Goal: Task Accomplishment & Management: Complete application form

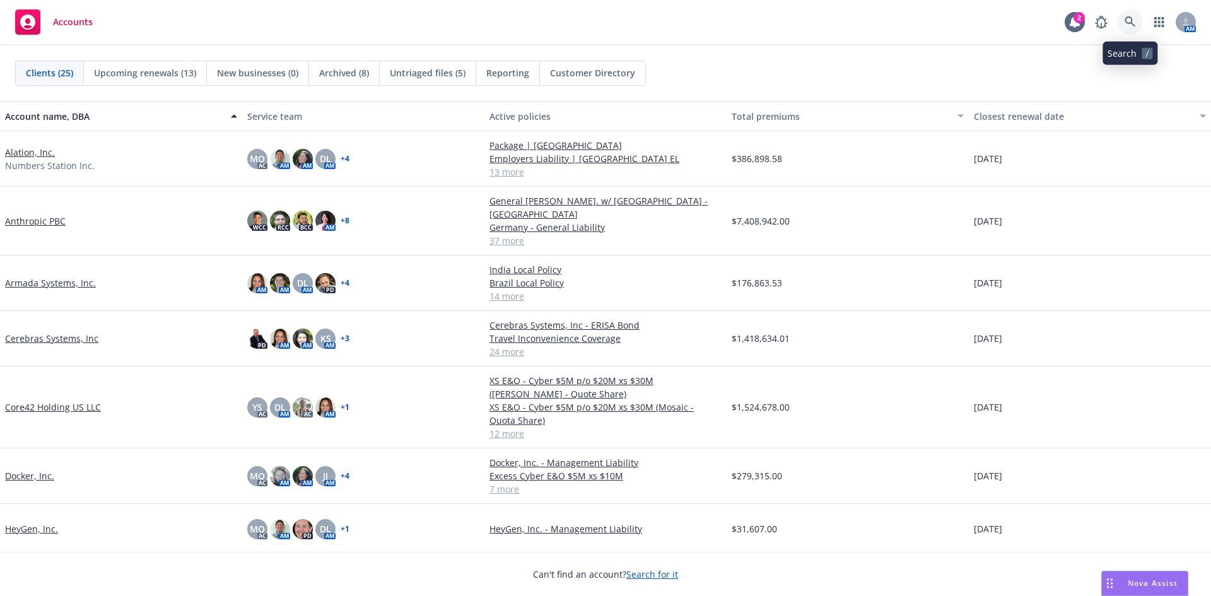
click at [1125, 23] on icon at bounding box center [1130, 21] width 11 height 11
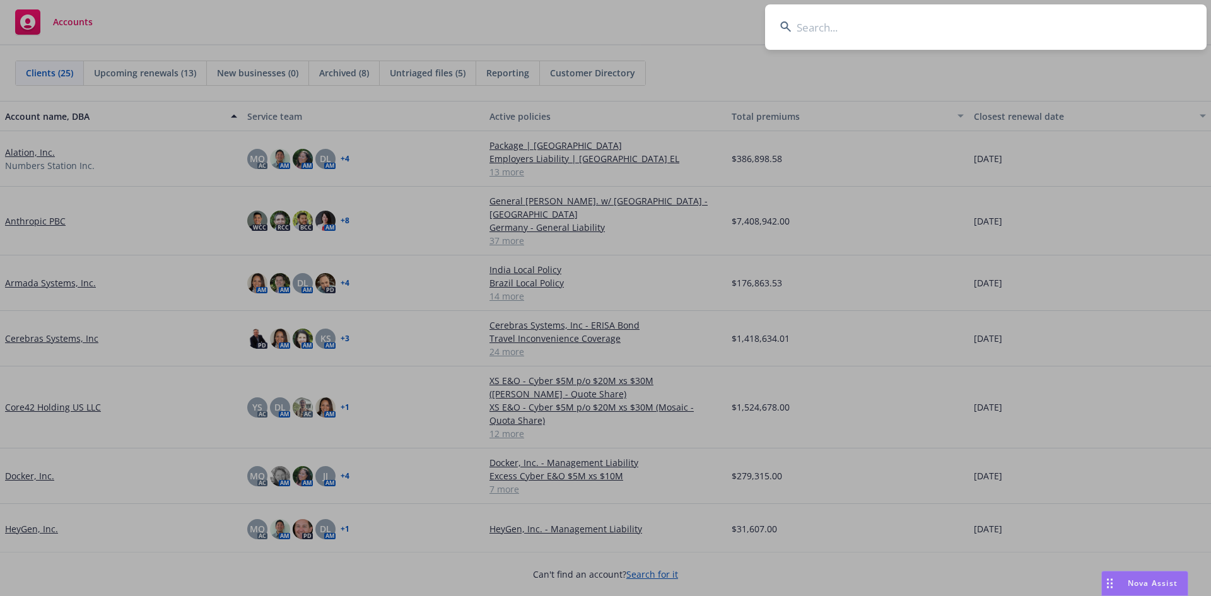
type input "7692 CRISP ROAD LLC"
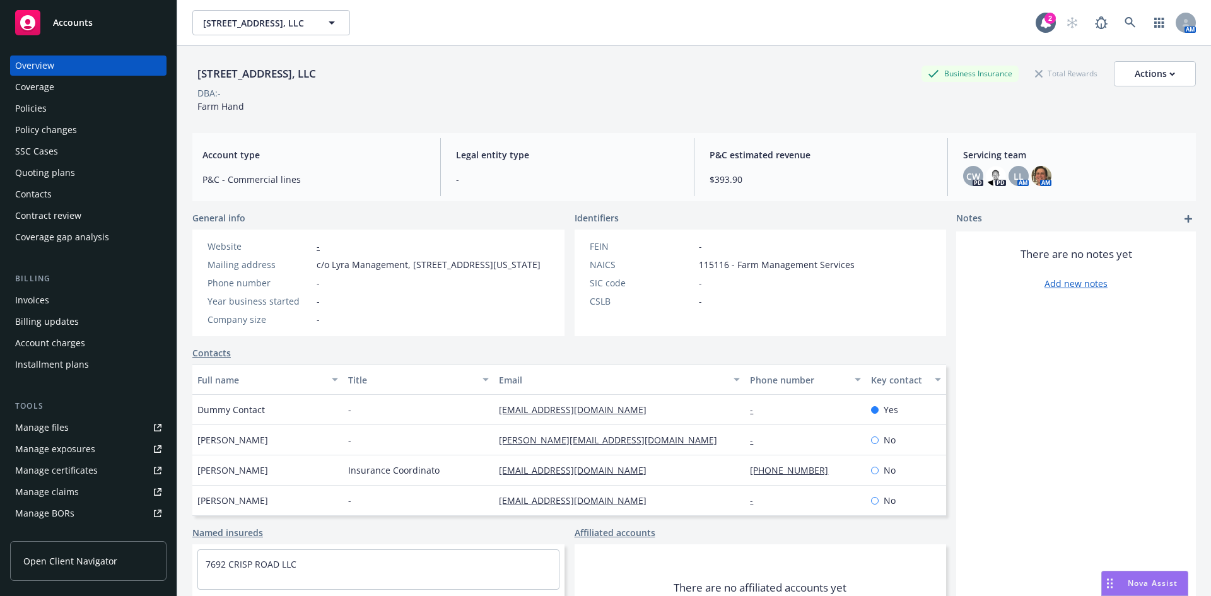
click at [26, 112] on div "Policies" at bounding box center [31, 108] width 32 height 20
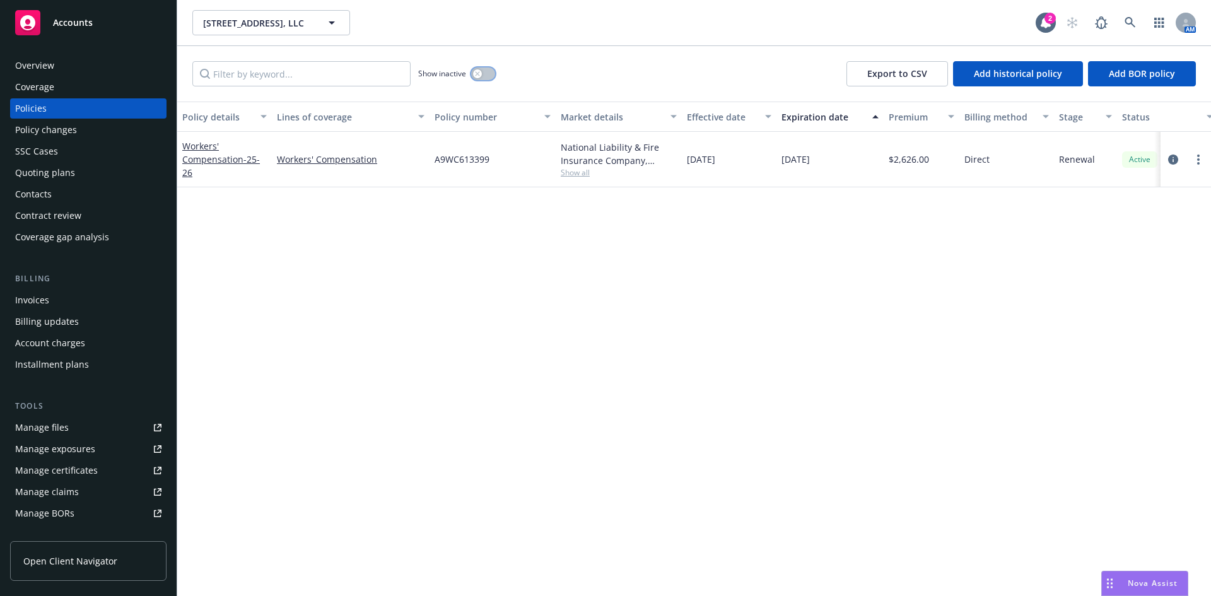
click at [479, 75] on icon "button" at bounding box center [477, 73] width 4 height 4
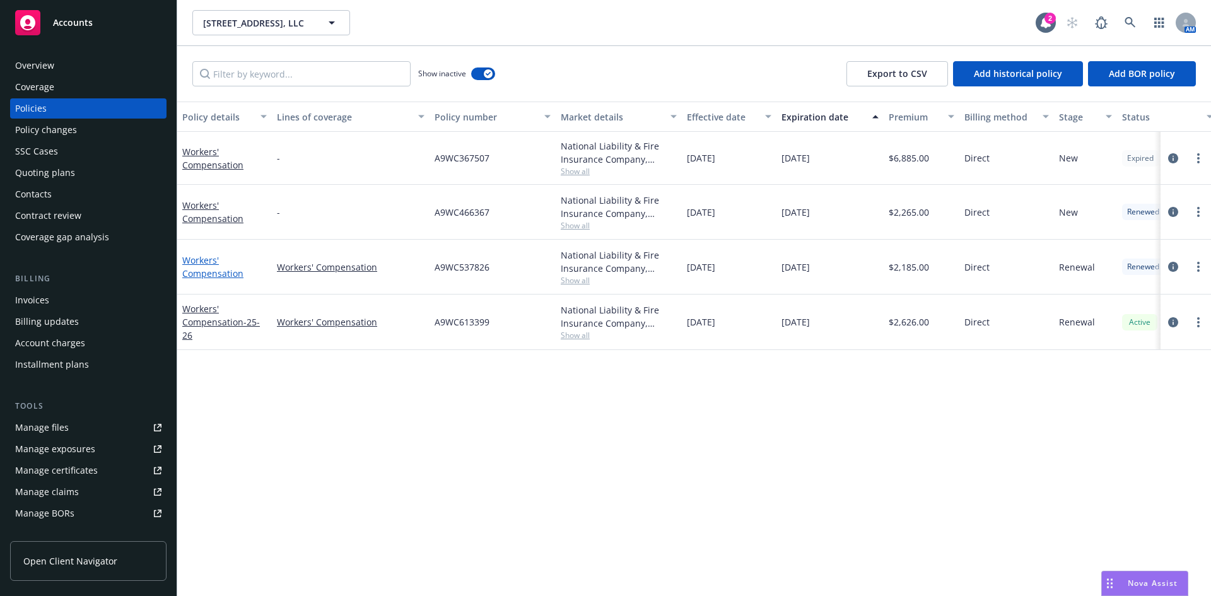
click at [206, 272] on link "Workers' Compensation" at bounding box center [212, 266] width 61 height 25
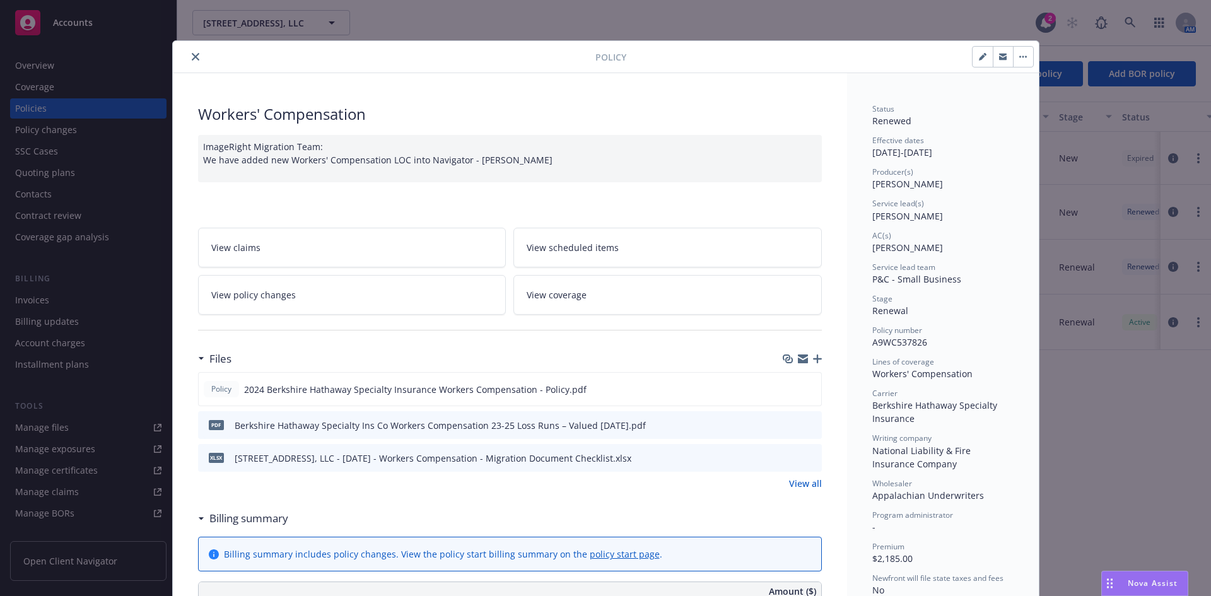
click at [798, 359] on icon "button" at bounding box center [803, 359] width 10 height 10
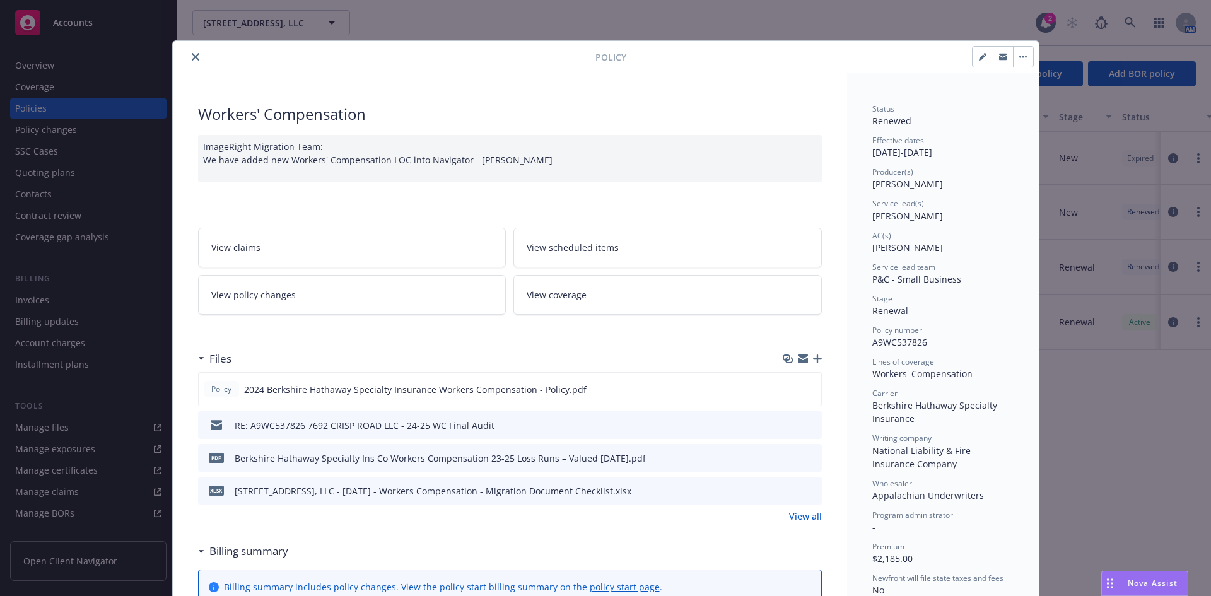
click at [192, 56] on icon "close" at bounding box center [196, 57] width 8 height 8
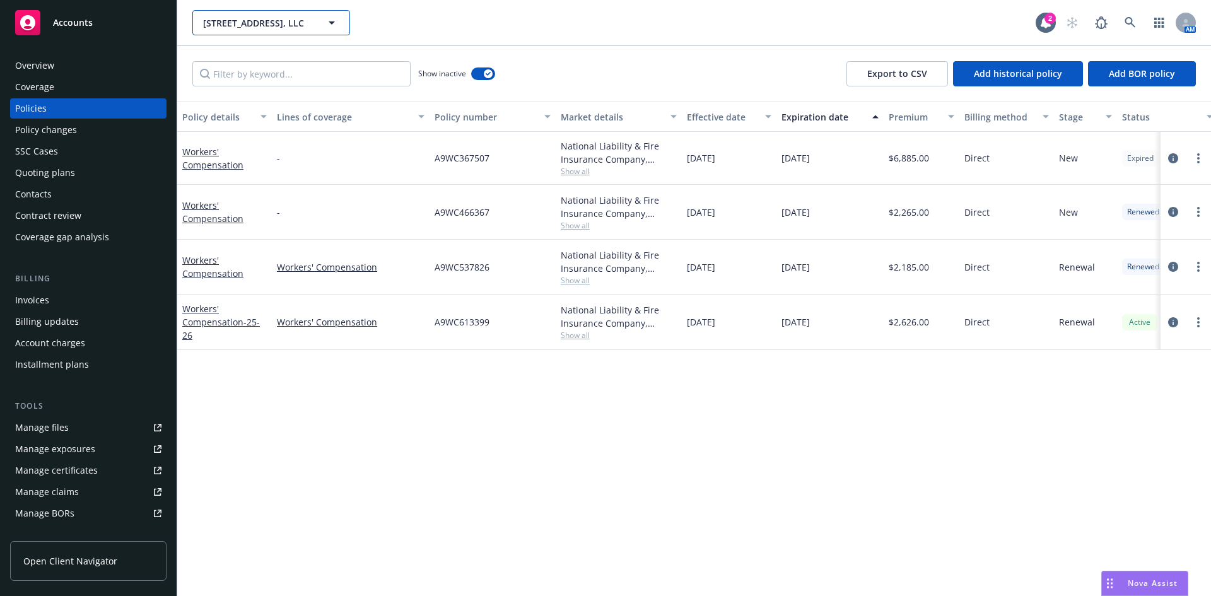
click at [237, 25] on span "7692 Crisp Road, LLC" at bounding box center [257, 22] width 109 height 13
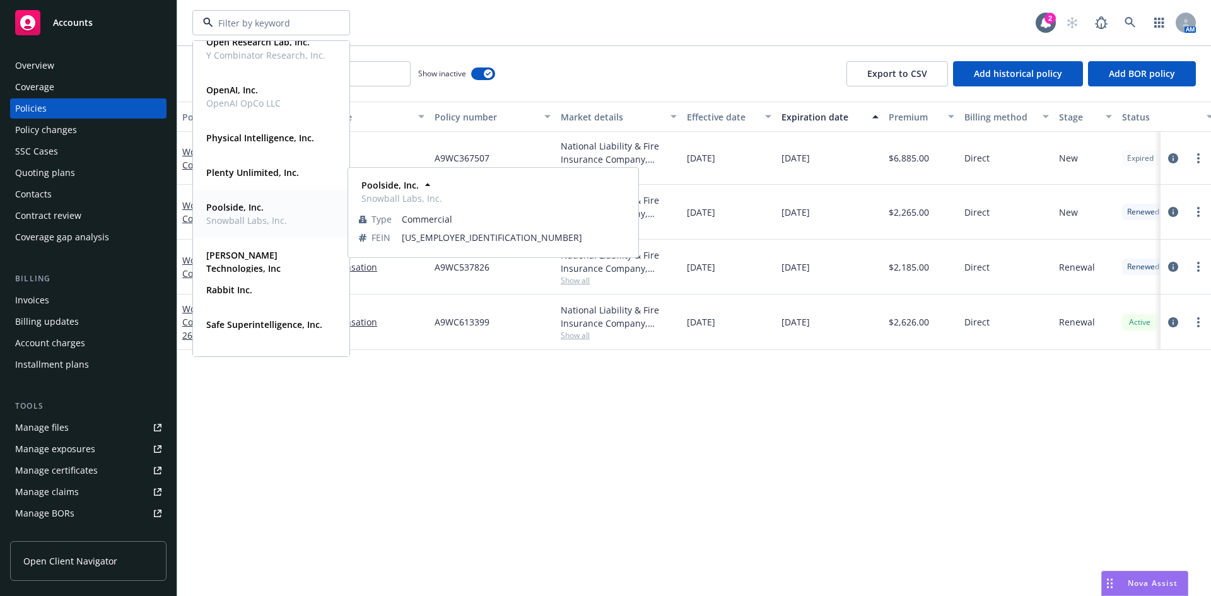
scroll to position [378, 0]
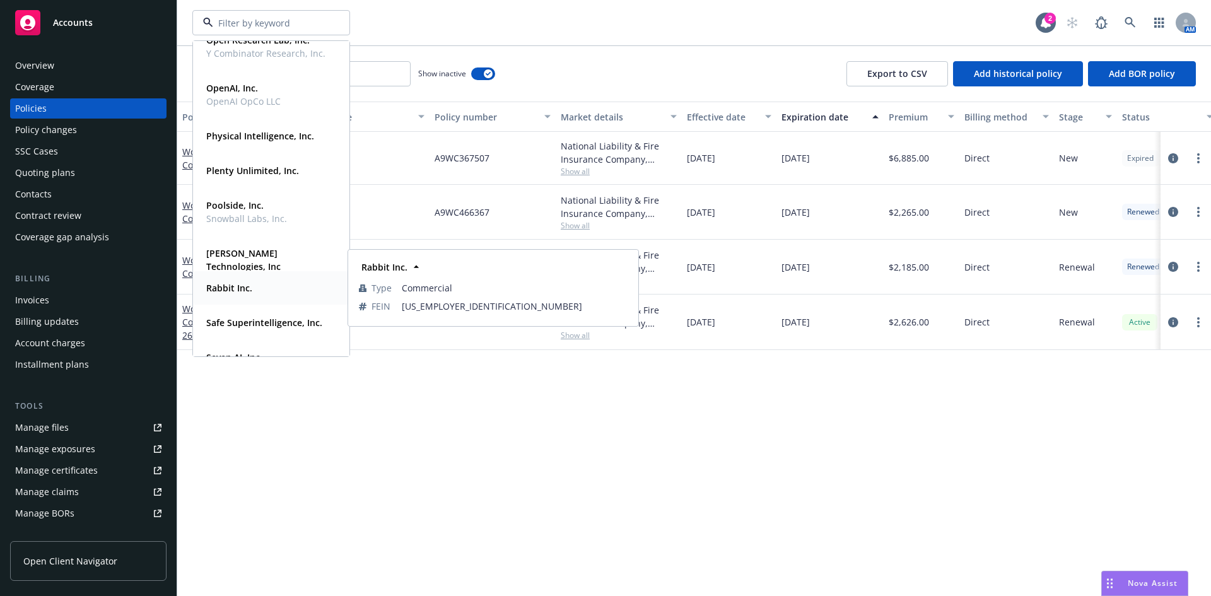
click at [268, 284] on div "Rabbit Inc." at bounding box center [271, 288] width 140 height 18
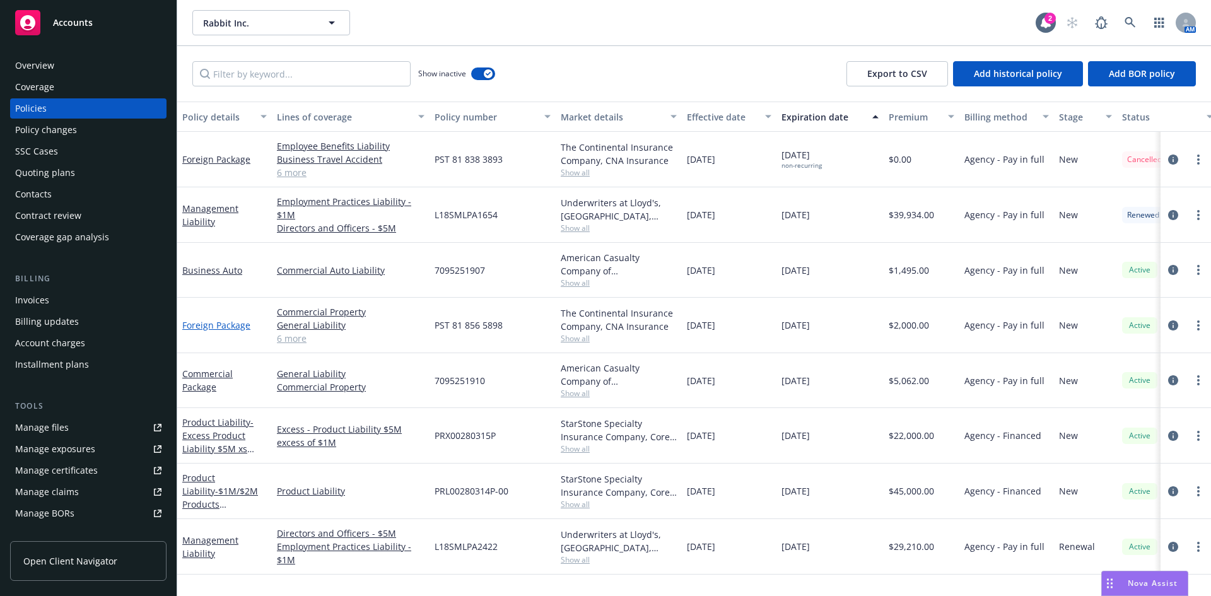
click at [204, 324] on link "Foreign Package" at bounding box center [216, 325] width 68 height 12
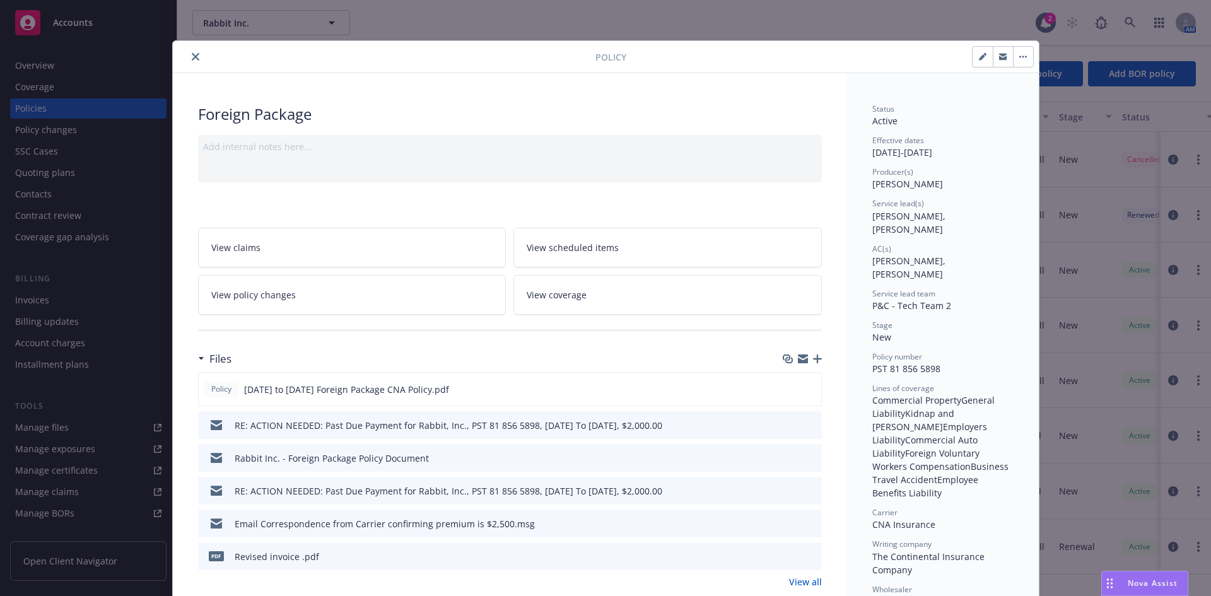
click at [193, 56] on icon "close" at bounding box center [196, 57] width 8 height 8
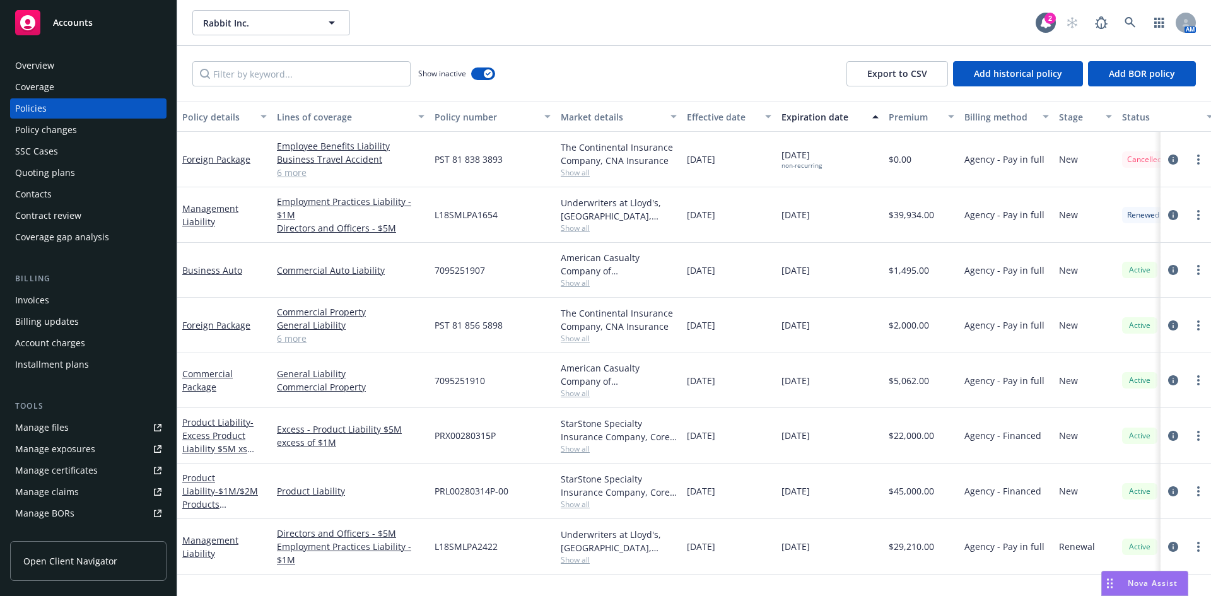
click at [40, 302] on div "Invoices" at bounding box center [32, 300] width 34 height 20
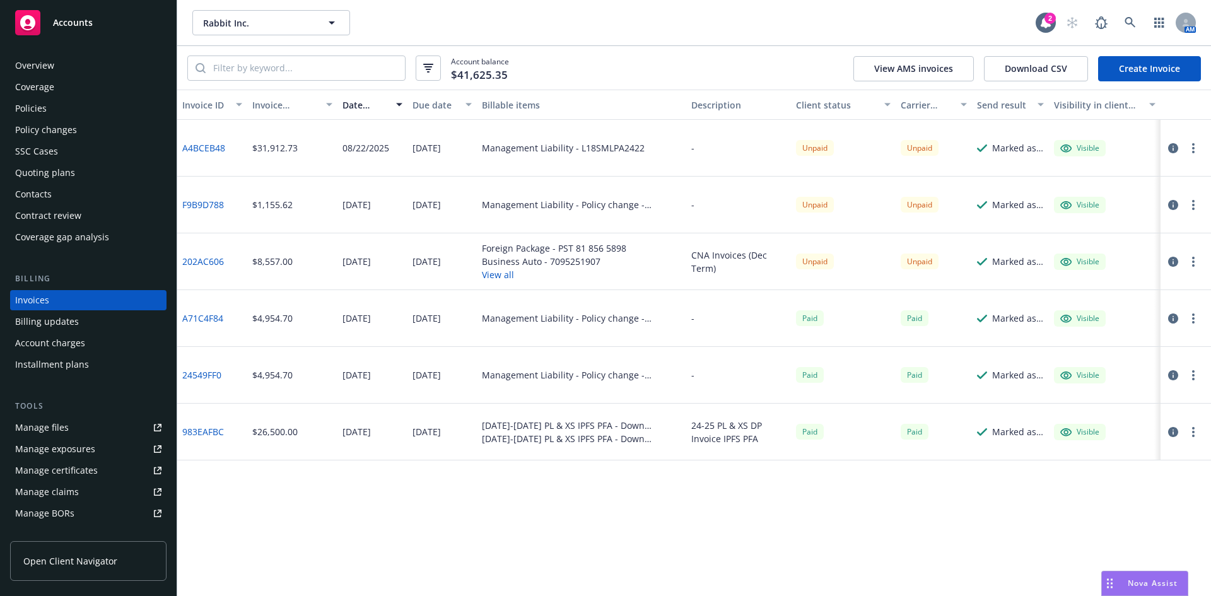
click at [507, 278] on button "View all" at bounding box center [554, 274] width 144 height 13
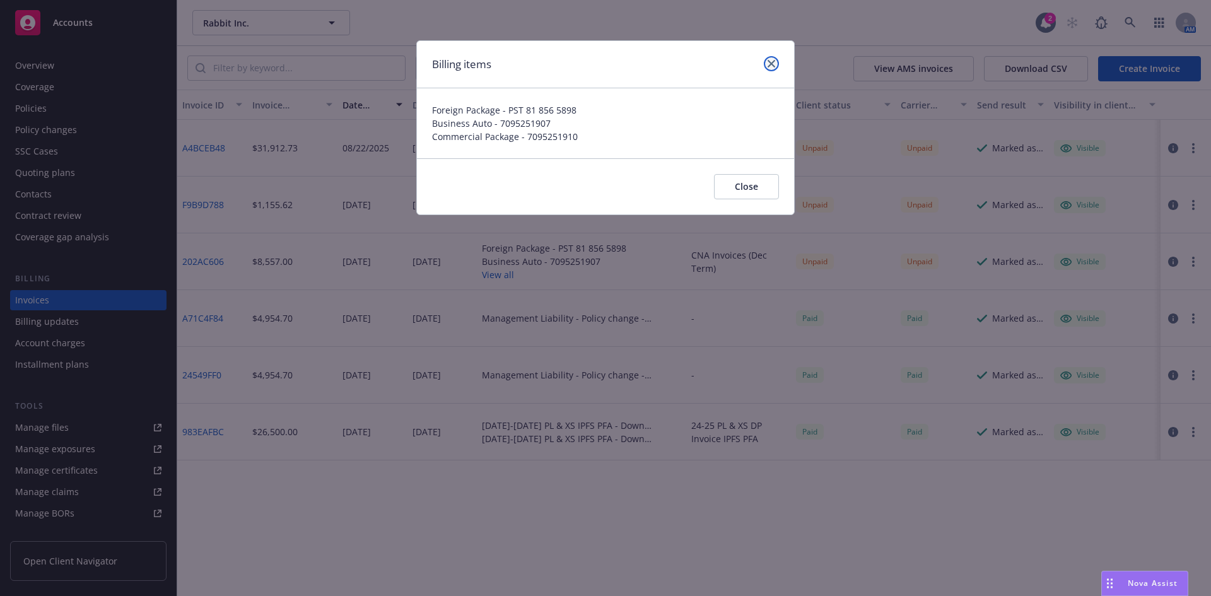
click at [773, 64] on icon "close" at bounding box center [772, 64] width 8 height 8
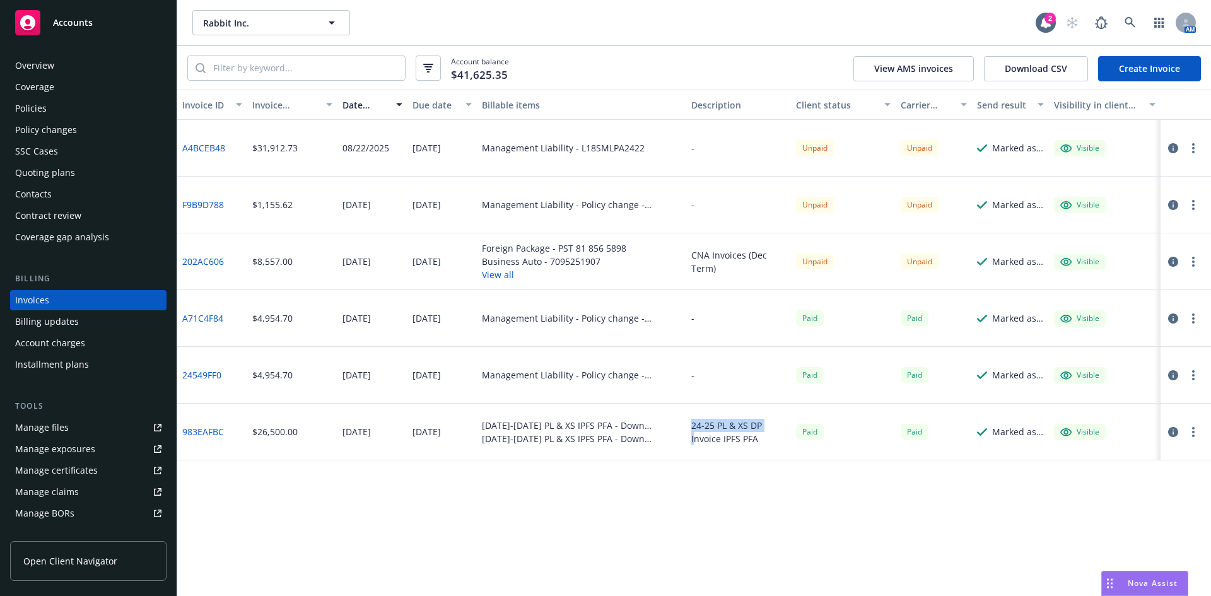
drag, startPoint x: 680, startPoint y: 485, endPoint x: 712, endPoint y: 586, distance: 105.7
click at [703, 546] on div "Invoice ID Invoice amount Date issued Due date Billable items Description Clien…" at bounding box center [694, 343] width 1034 height 507
click at [607, 554] on div "Invoice ID Invoice amount Date issued Due date Billable items Description Clien…" at bounding box center [694, 343] width 1034 height 507
click at [543, 543] on div "Invoice ID Invoice amount Date issued Due date Billable items Description Clien…" at bounding box center [694, 343] width 1034 height 507
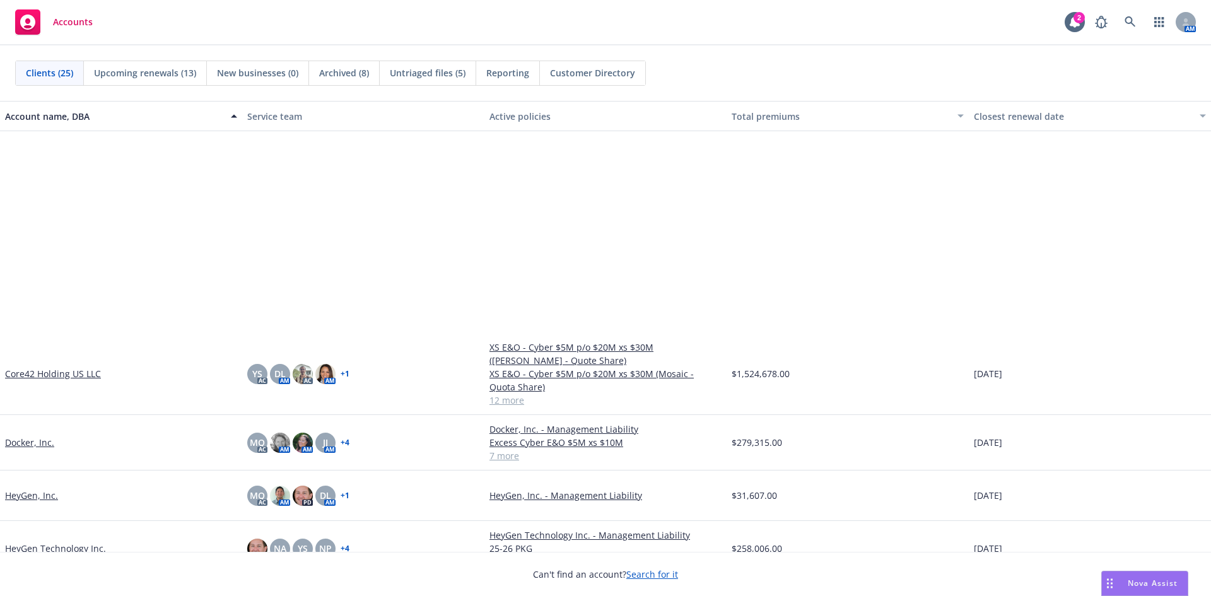
scroll to position [694, 0]
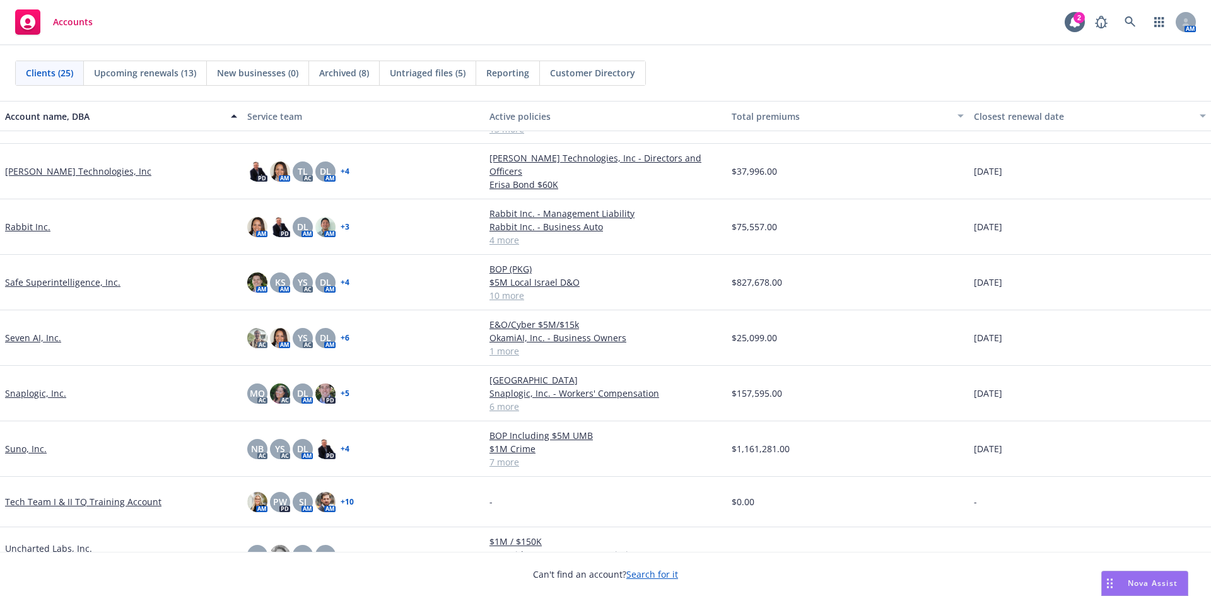
scroll to position [757, 0]
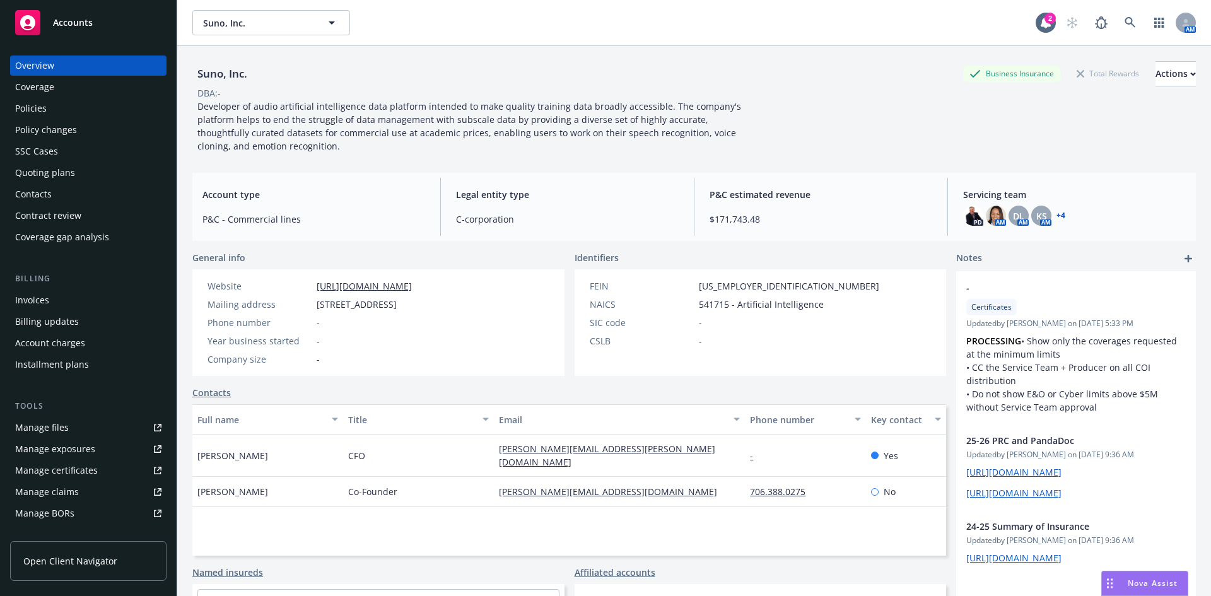
click at [88, 105] on div "Policies" at bounding box center [88, 108] width 146 height 20
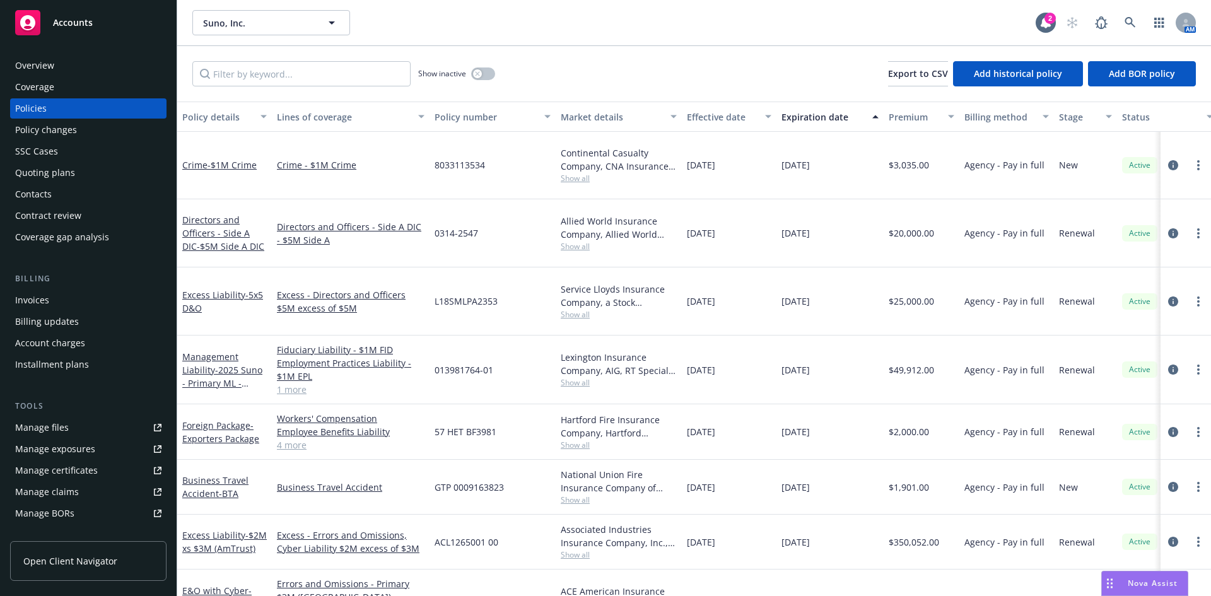
scroll to position [69, 0]
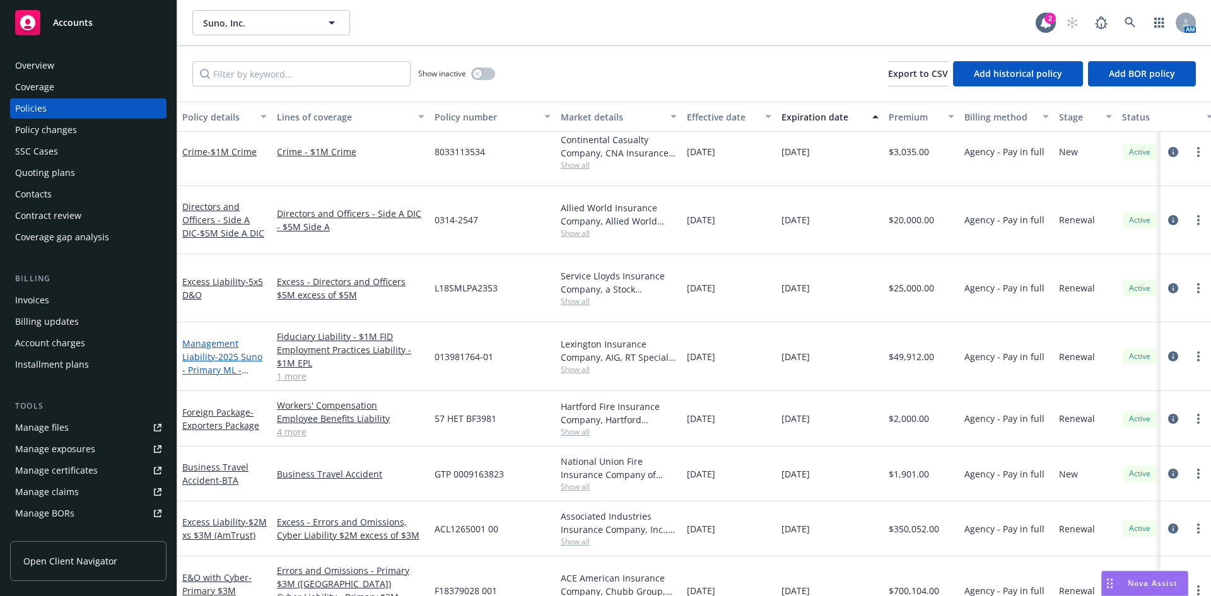
click at [216, 351] on span "- 2025 Suno - Primary ML - Lexington" at bounding box center [222, 377] width 80 height 52
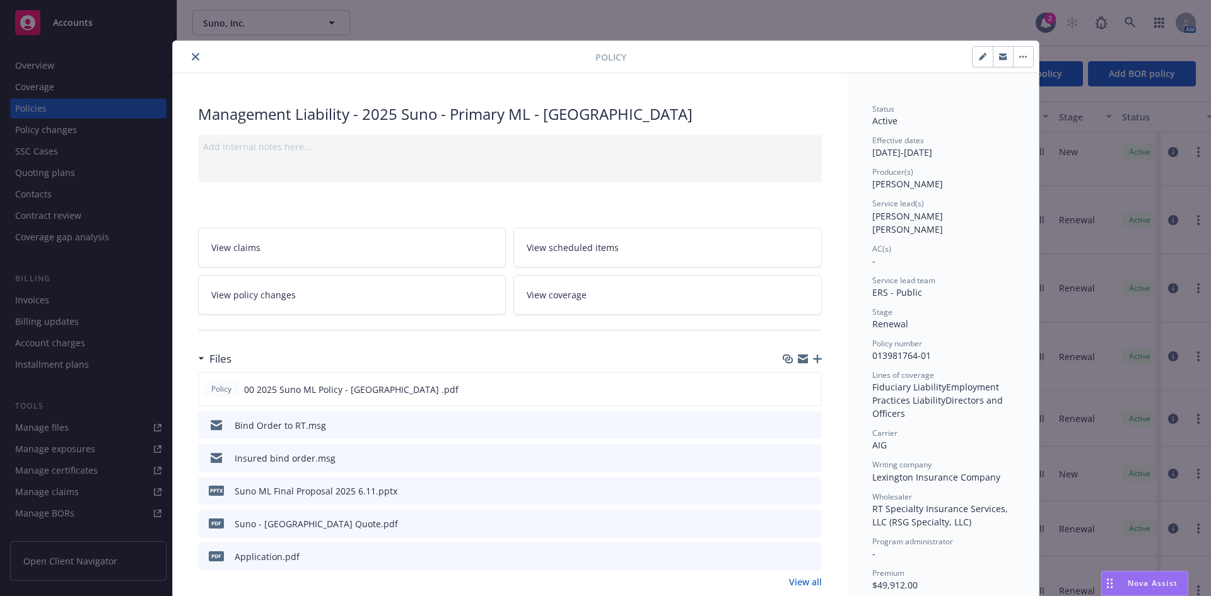
click at [192, 54] on icon "close" at bounding box center [196, 57] width 8 height 8
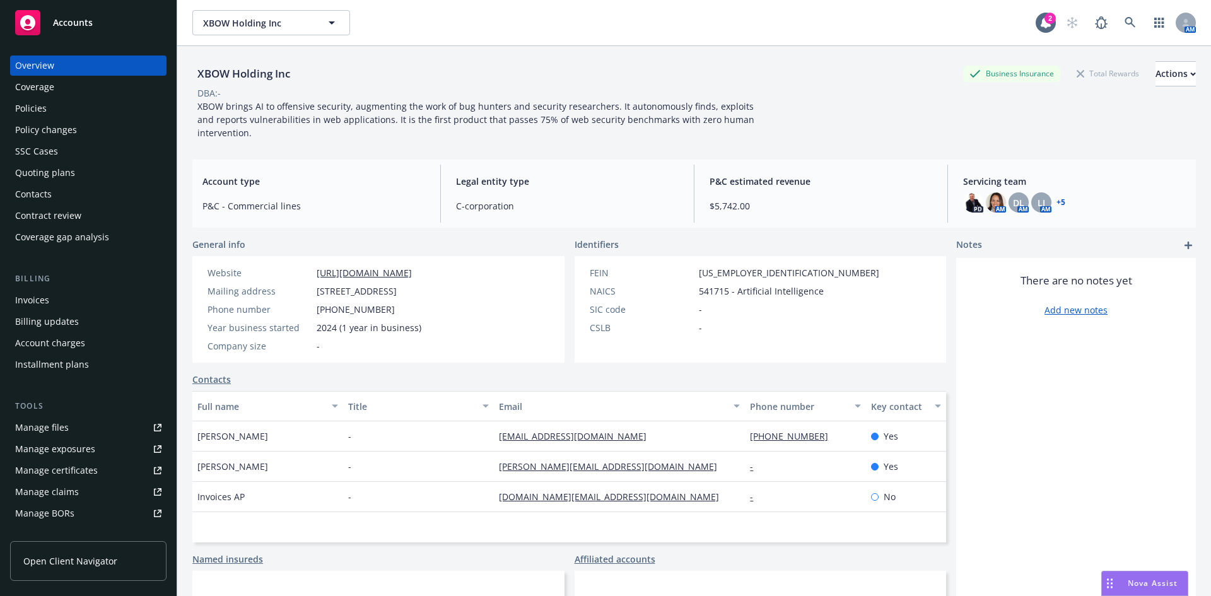
click at [75, 172] on div "Quoting plans" at bounding box center [88, 173] width 146 height 20
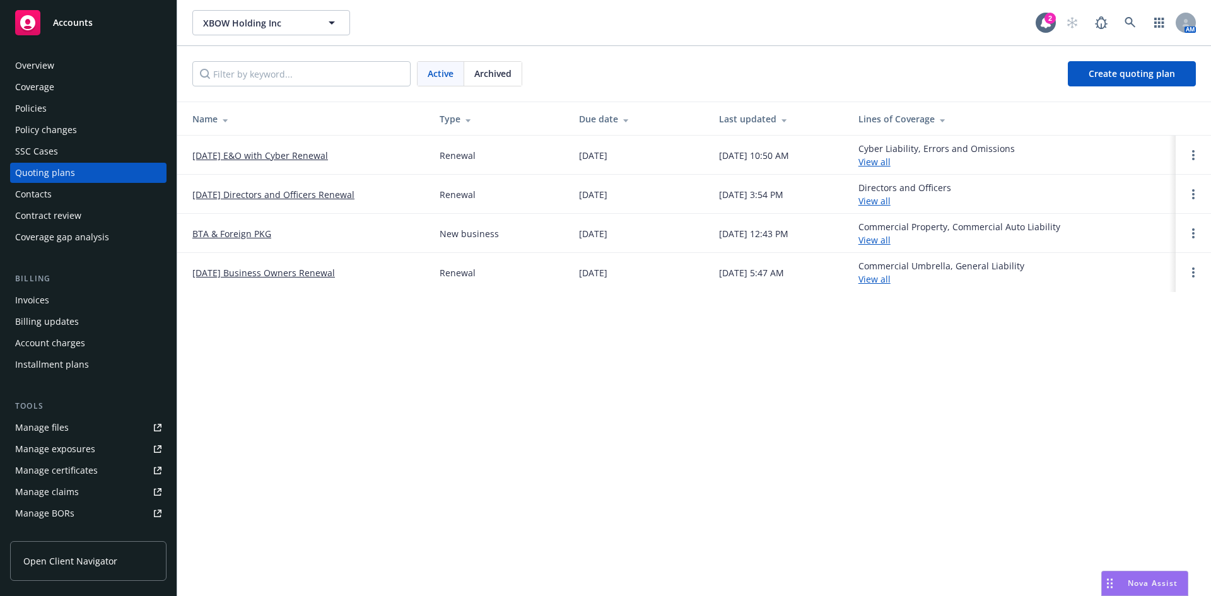
click at [243, 233] on link "BTA & Foreign PKG" at bounding box center [231, 233] width 79 height 13
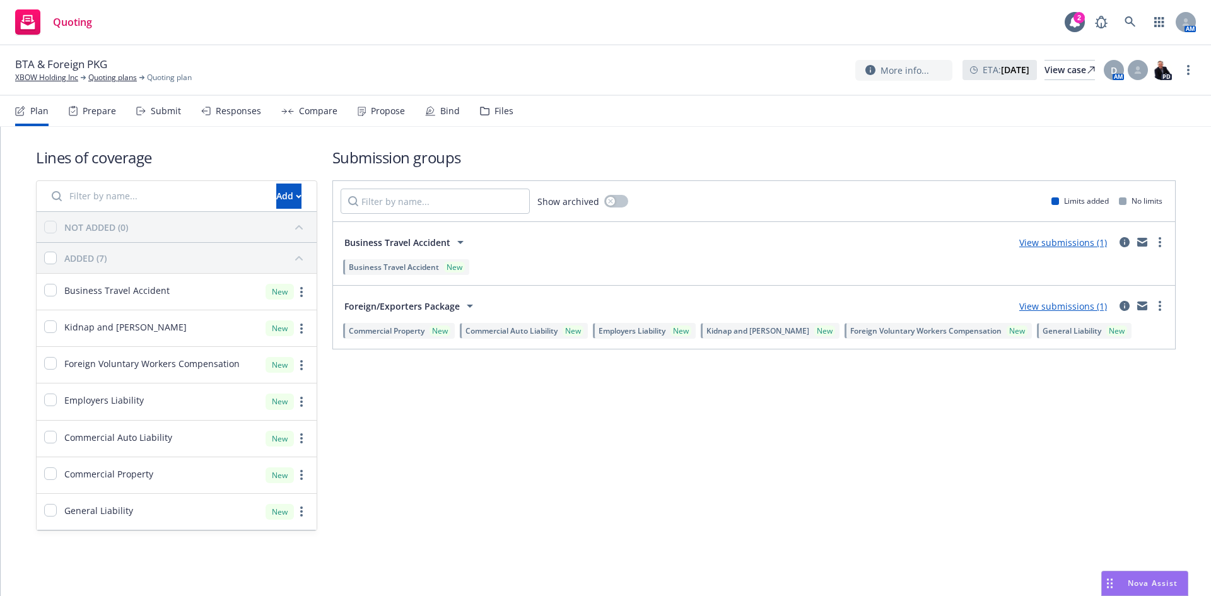
click at [1035, 244] on link "View submissions (1)" at bounding box center [1063, 243] width 88 height 12
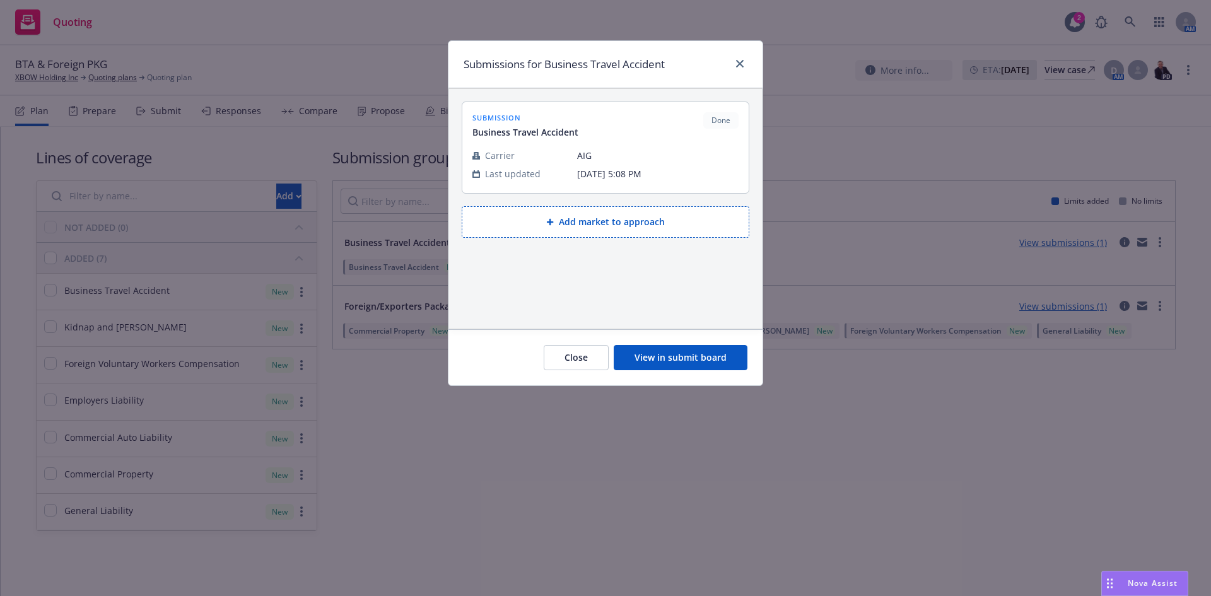
click at [693, 346] on button "View in submit board" at bounding box center [681, 357] width 134 height 25
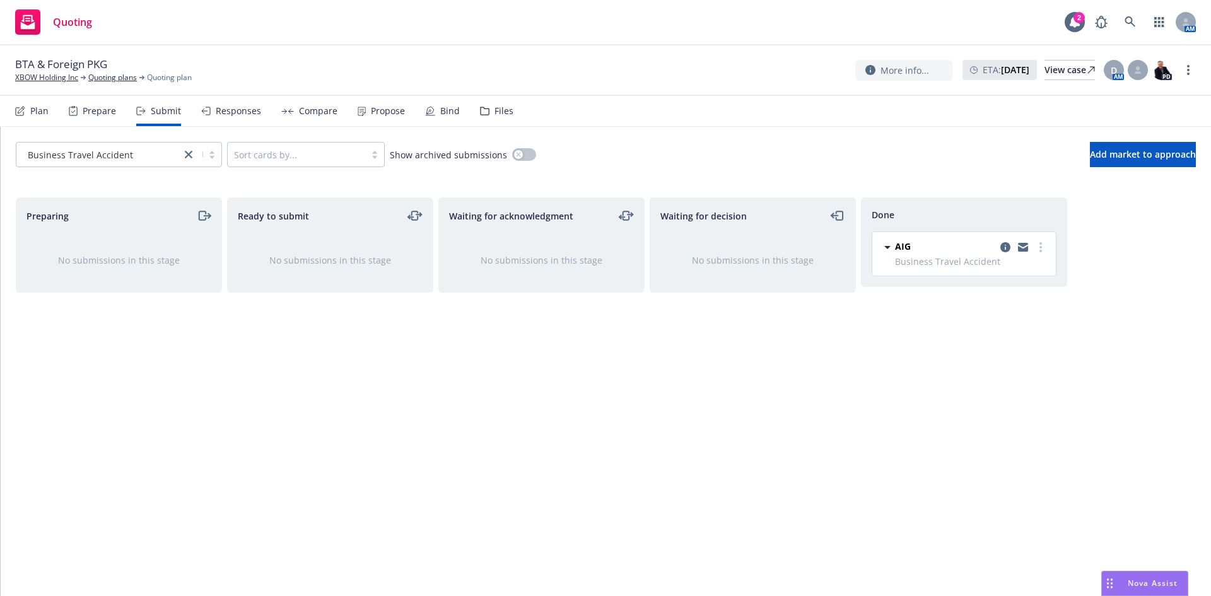
click at [299, 107] on div "Compare" at bounding box center [318, 111] width 38 height 10
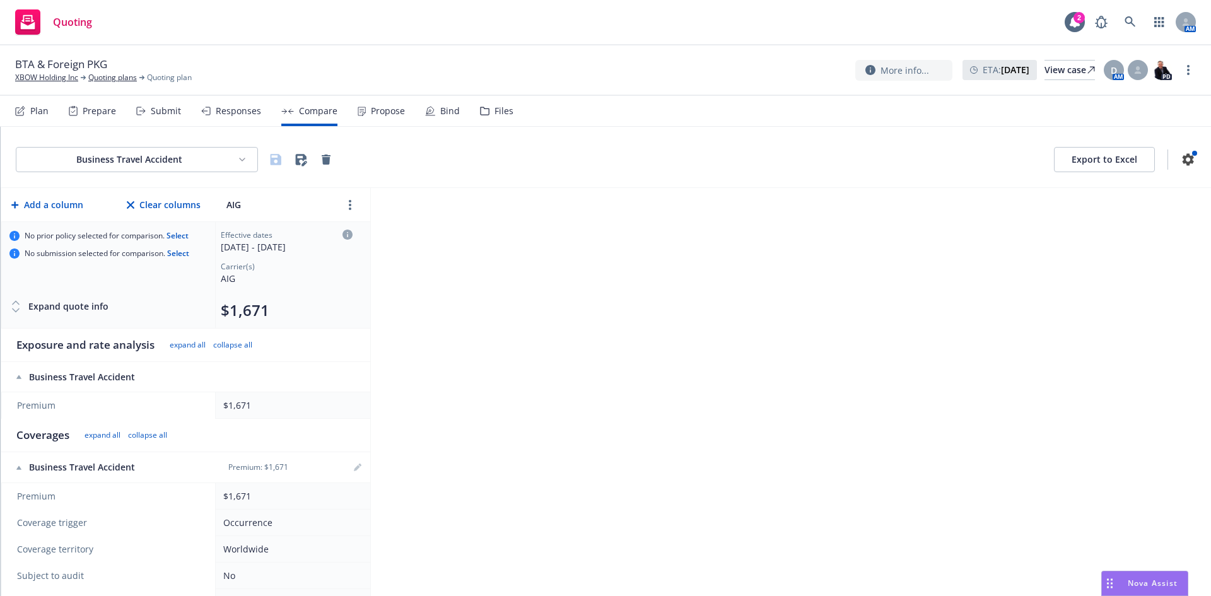
click at [495, 110] on div "Files" at bounding box center [504, 111] width 19 height 10
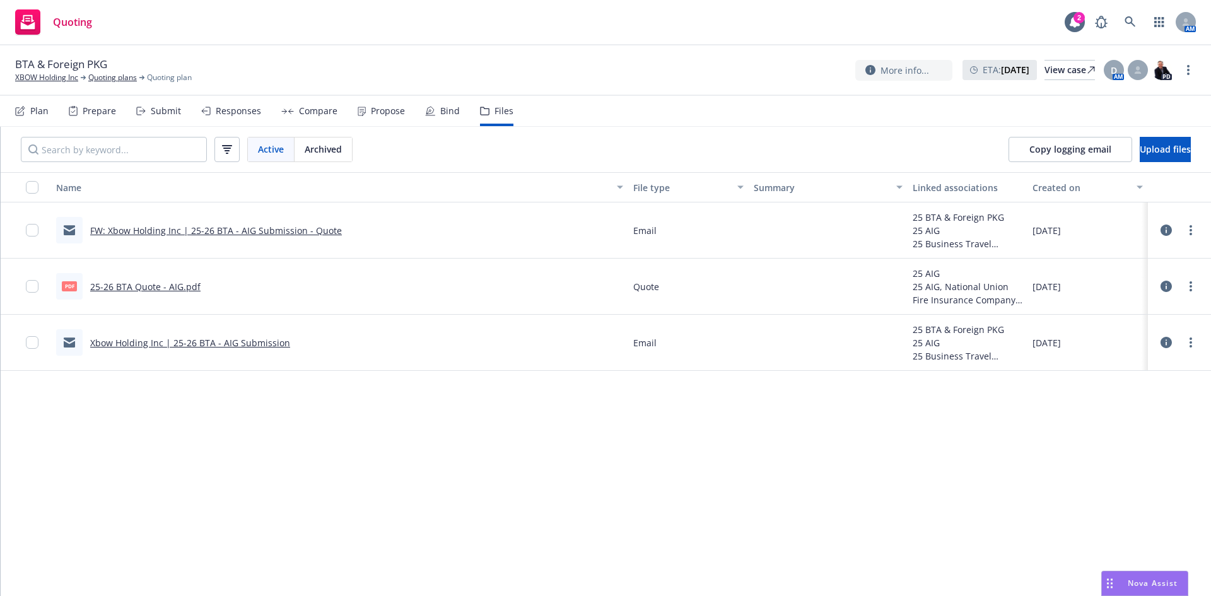
click at [165, 286] on link "25-26 BTA Quote - AIG.pdf" at bounding box center [145, 287] width 110 height 12
click at [391, 116] on div "Propose" at bounding box center [388, 111] width 34 height 10
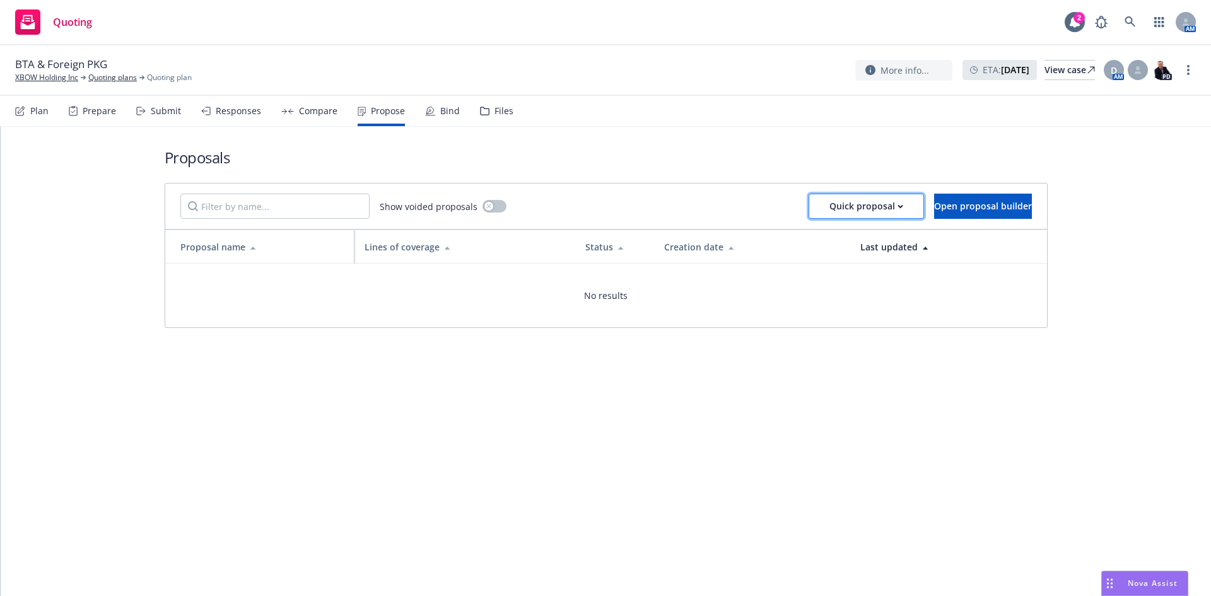
click at [857, 208] on div "Quick proposal" at bounding box center [866, 206] width 74 height 24
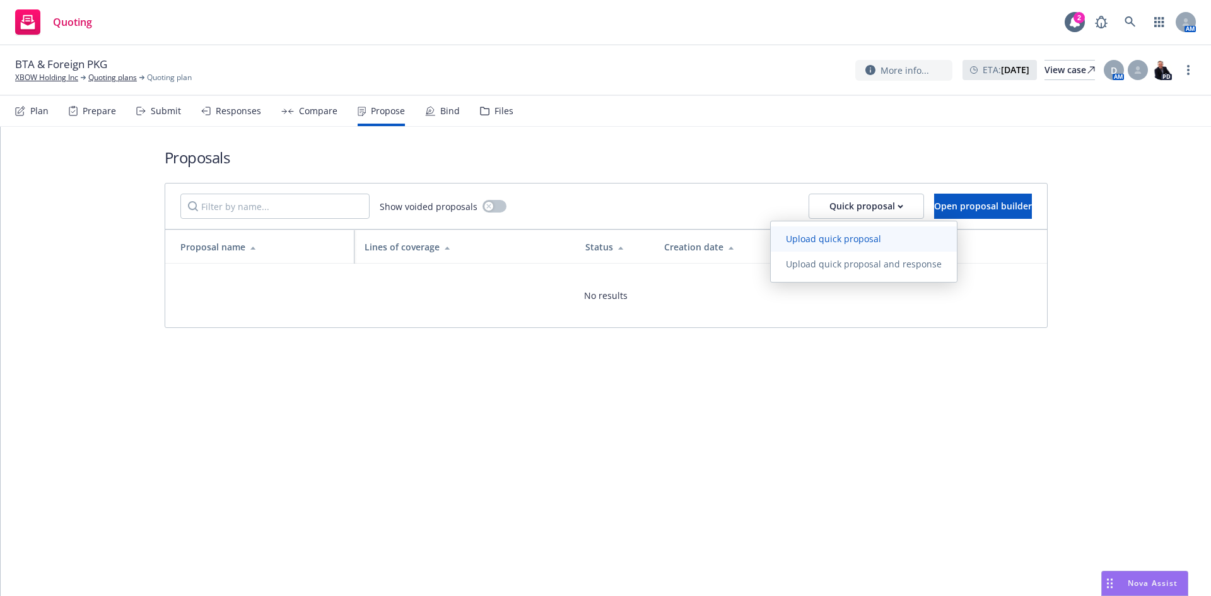
click at [861, 232] on link "Upload quick proposal" at bounding box center [864, 238] width 186 height 25
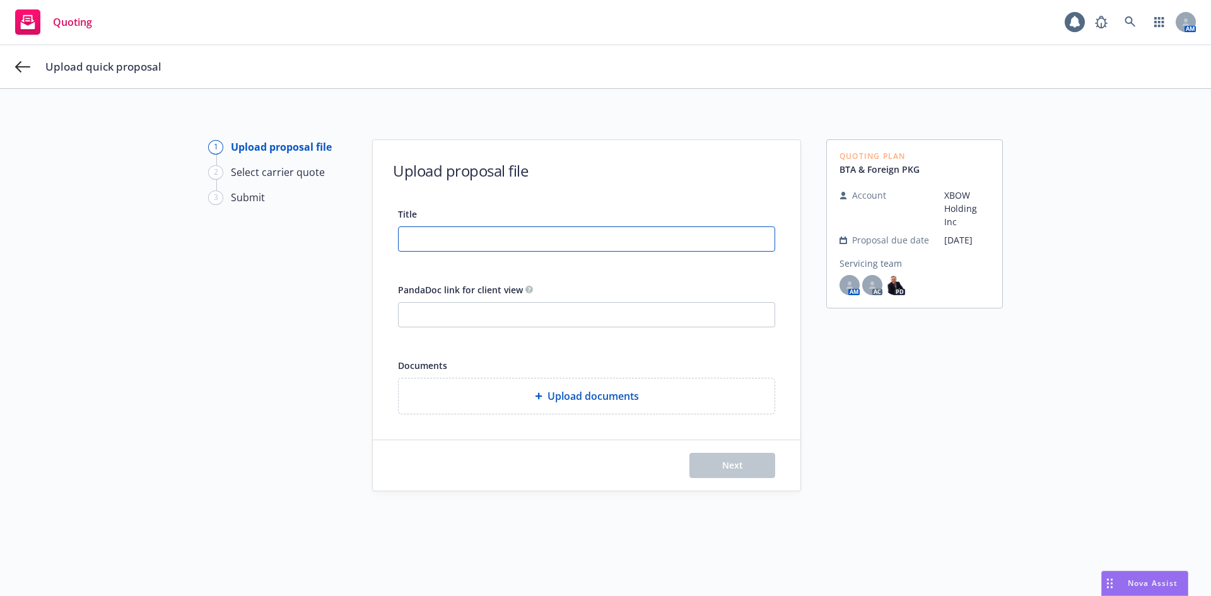
click at [607, 241] on input "Title" at bounding box center [587, 239] width 376 height 24
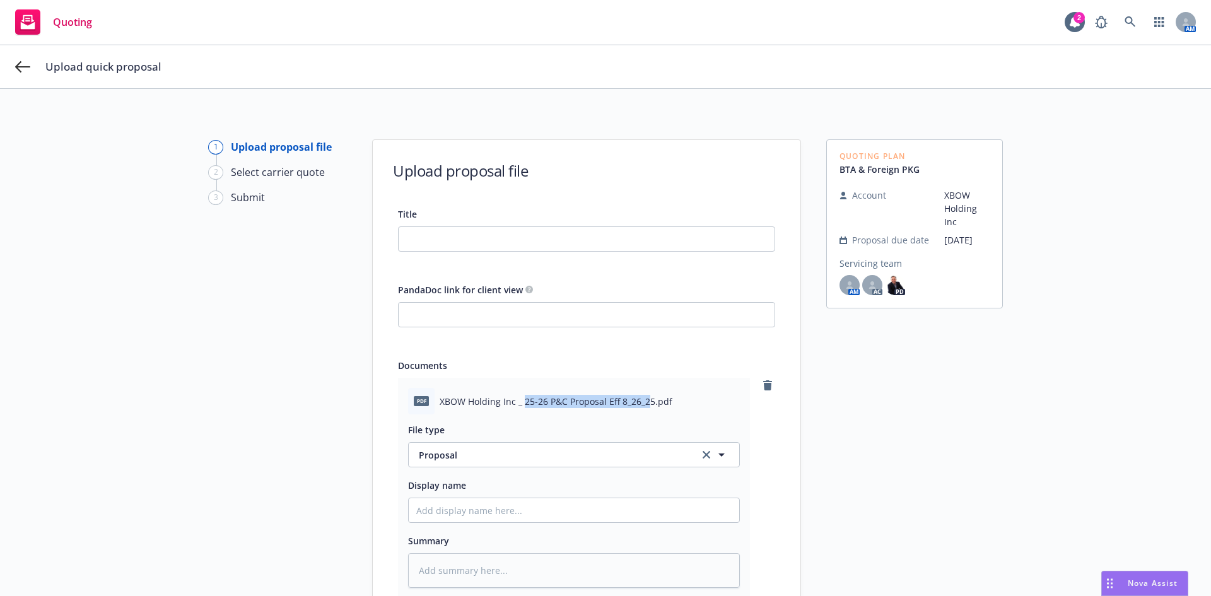
drag, startPoint x: 520, startPoint y: 400, endPoint x: 645, endPoint y: 399, distance: 124.9
click at [645, 399] on span "XBOW Holding Inc _ 25-26 P&C Proposal Eff 8_26_25.pdf" at bounding box center [556, 401] width 233 height 13
copy span "25-26 P&C Proposal Eff 8_26_2"
click at [428, 237] on input "Title" at bounding box center [587, 239] width 376 height 24
paste input "25-26 P&C Proposal Eff 8_26_2"
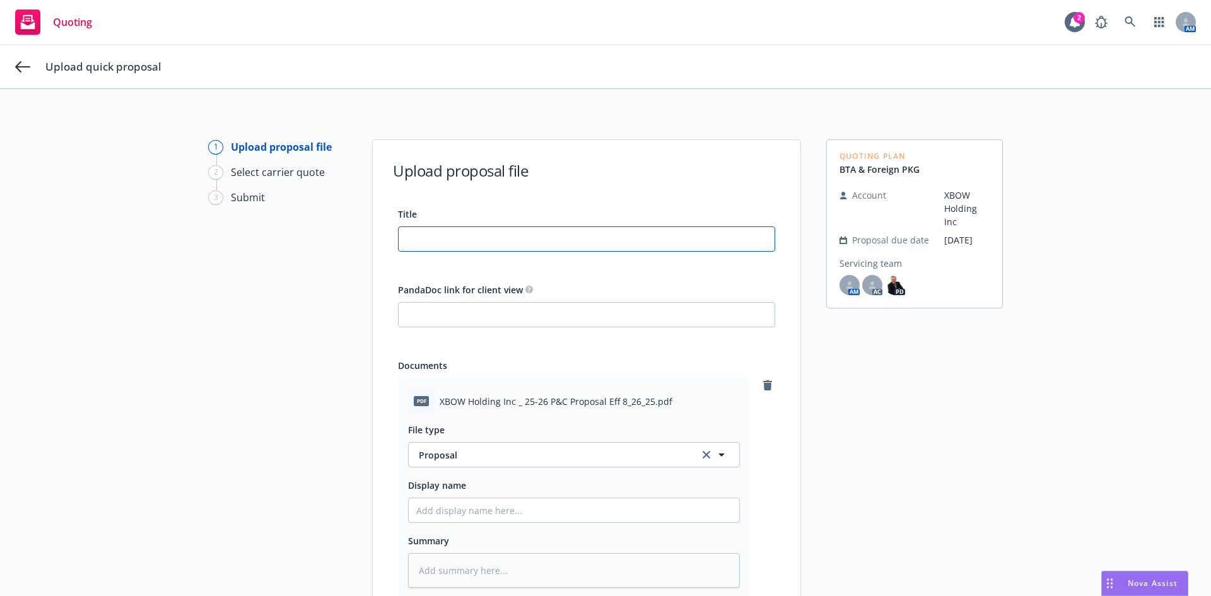
type input "25-26 P&C Proposal Eff 8_26_2"
type textarea "x"
type input "25-26 P&C Proposal Eff 8_26_2"
click at [519, 307] on input "PandaDoc link for client view" at bounding box center [587, 315] width 376 height 24
paste input "https://app.pandadoc.com/a/#/documents/BdimP9TbS2iKnR3dweK4S9"
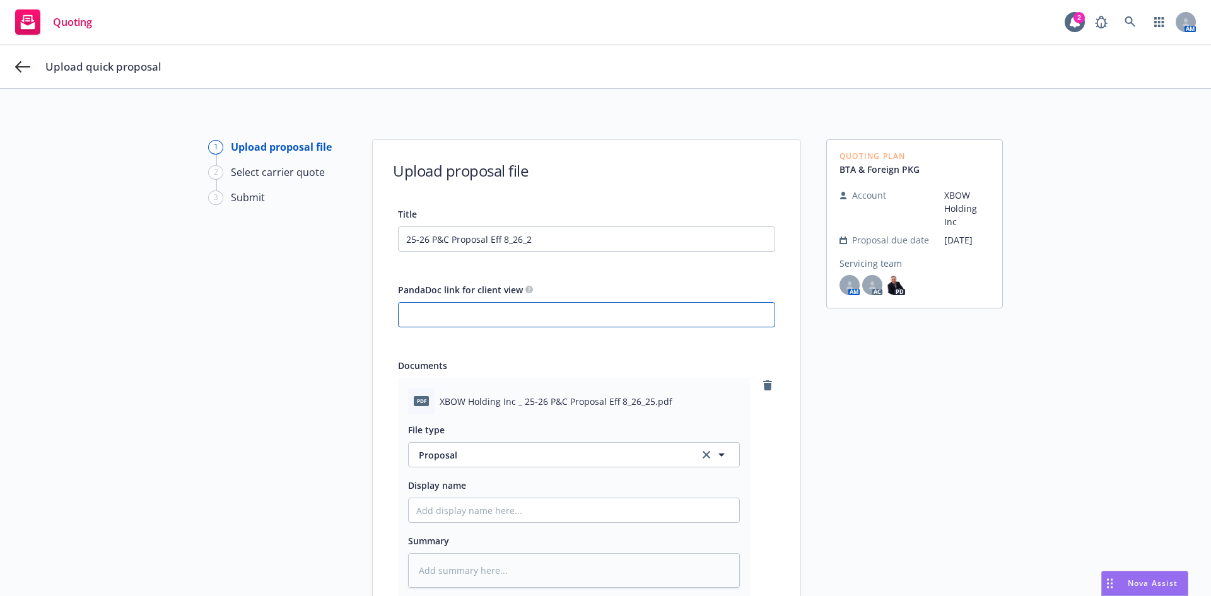
type input "https://app.pandadoc.com/a/#/documents/BdimP9TbS2iKnR3dweK4S9"
type textarea "x"
type input "https://app.pandadoc.com/a/#/documents/BdimP9TbS2iKnR3dweK4S9"
click at [459, 510] on input "Display name" at bounding box center [574, 510] width 331 height 24
click at [544, 240] on input "25-26 P&C Proposal Eff 8_26_2" at bounding box center [587, 239] width 376 height 24
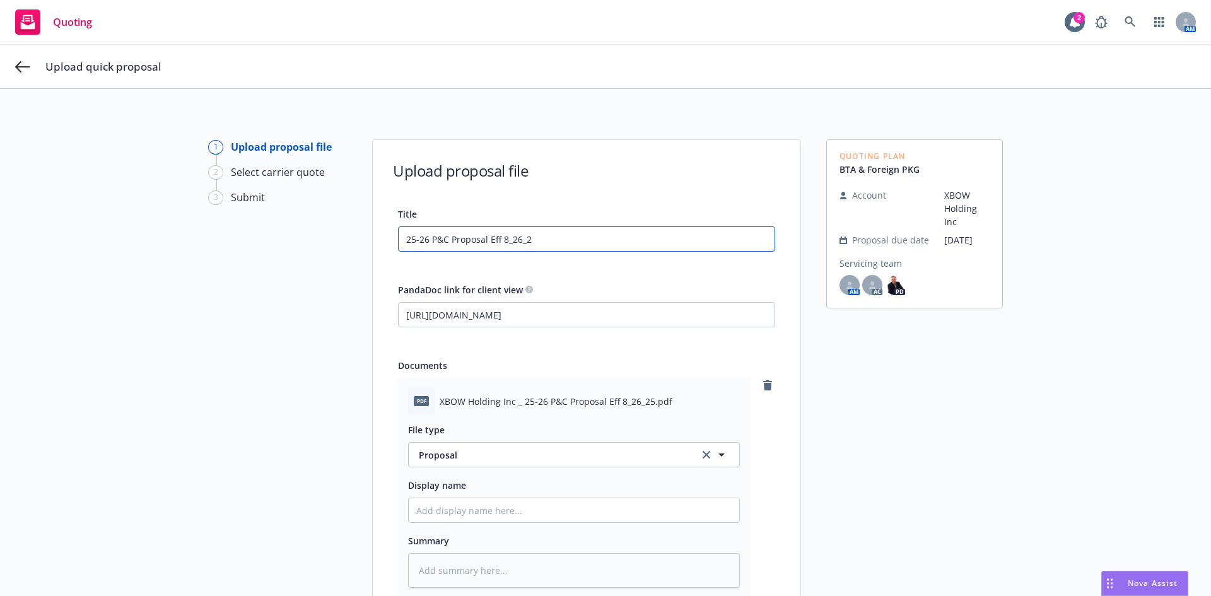
drag, startPoint x: 504, startPoint y: 238, endPoint x: 767, endPoint y: 281, distance: 266.5
click at [767, 281] on div "Title 25-26 P&C Proposal Eff 8_26_2 PandaDoc link for client view https://app.p…" at bounding box center [586, 424] width 377 height 436
type input "25-26 P&C Proposal Eff 8/"
type textarea "x"
type input "25-26 P&C Proposal Eff 8/2"
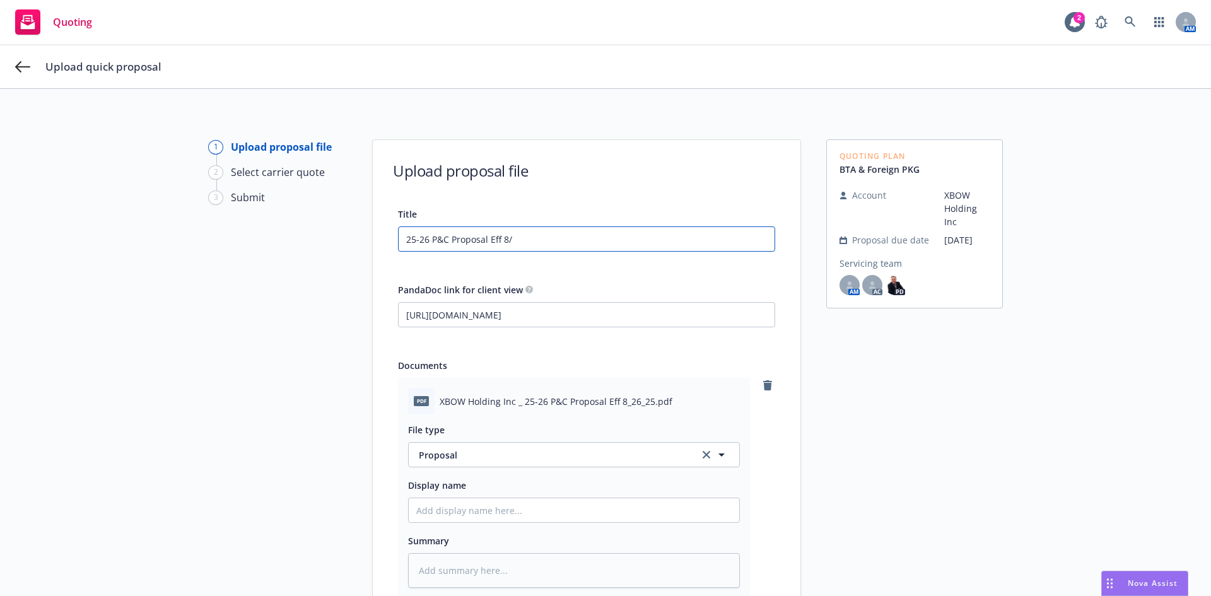
type textarea "x"
type input "25-26 P&C Proposal Eff 8/26"
type textarea "x"
type input "25-26 P&C Proposal Eff 8/26."
type textarea "x"
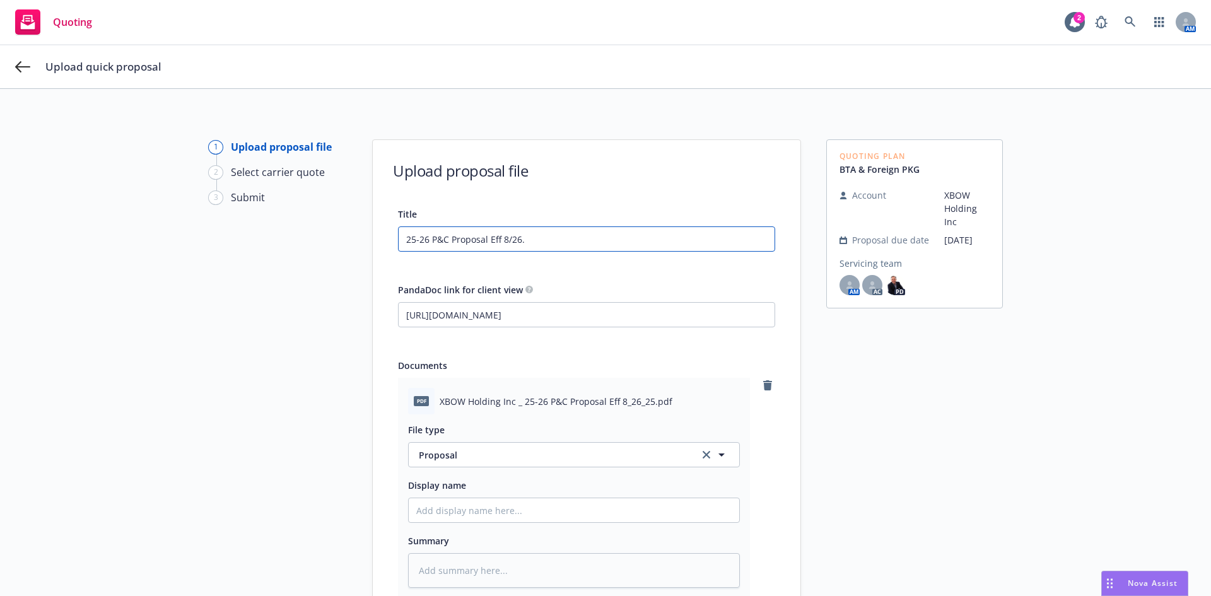
type input "25-26 P&C Proposal Eff 8/26.2"
type textarea "x"
type input "25-26 P&C Proposal Eff 8/26."
type textarea "x"
type input "25-26 P&C Proposal Eff 8/26"
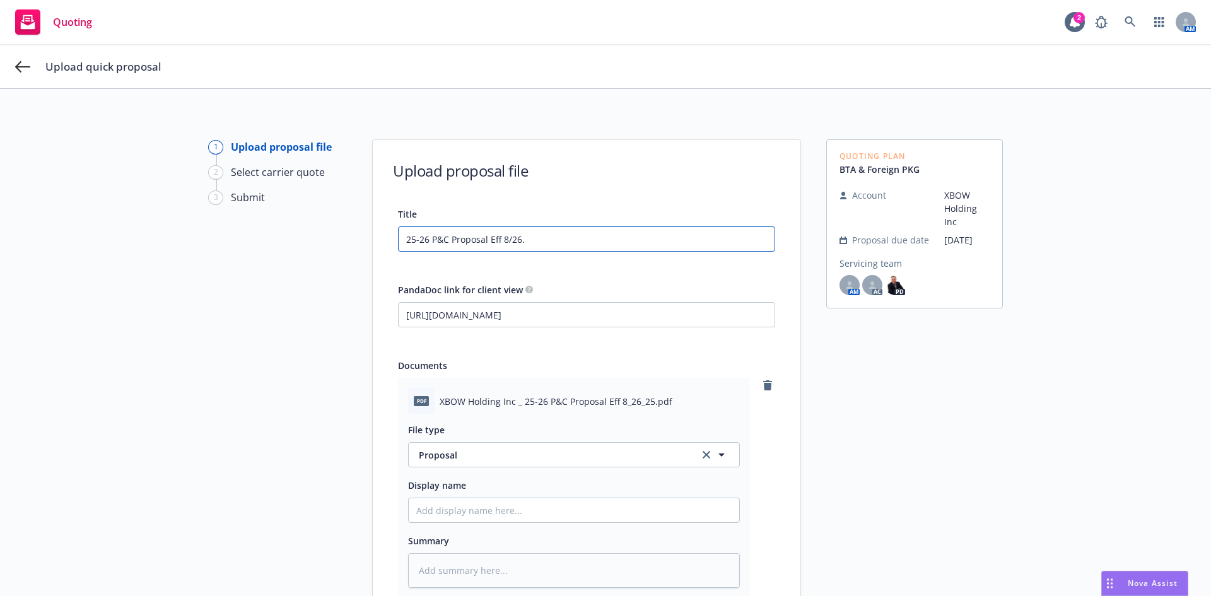
type textarea "x"
type input "25-26 P&C Proposal Eff 8/26/"
type textarea "x"
type input "25-26 P&C Proposal Eff 8/26/2"
type textarea "x"
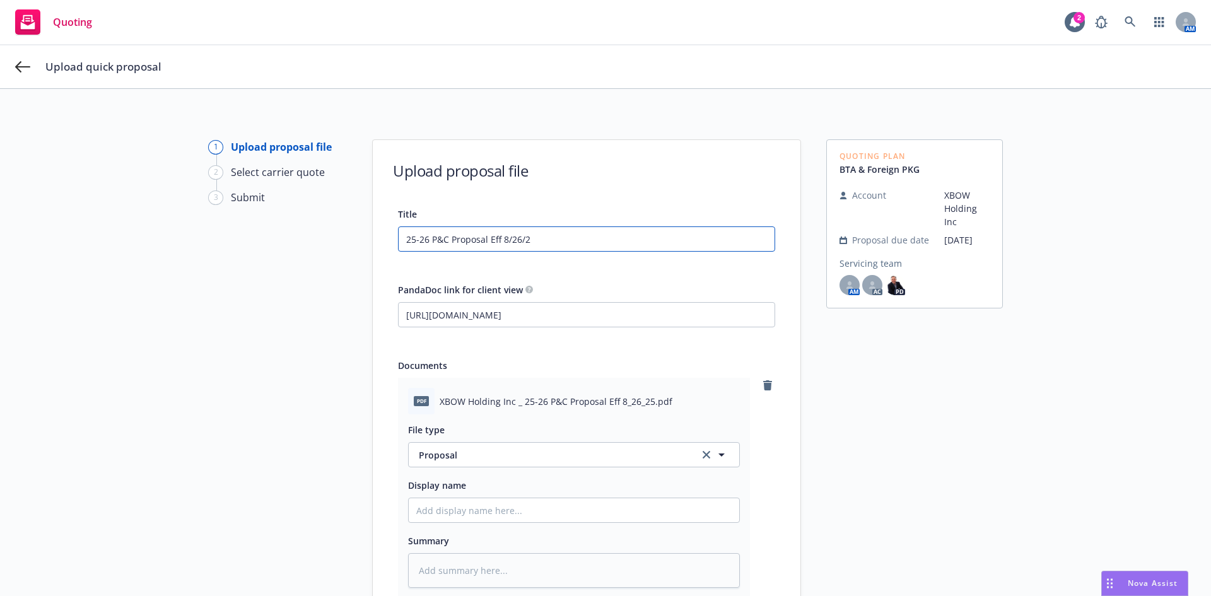
type input "25-26 P&C Proposal Eff 8/26/26"
type textarea "x"
type input "25-26 P&C Proposal Eff 8/26/2"
type textarea "x"
type input "25-26 P&C Proposal Eff 8/26/25"
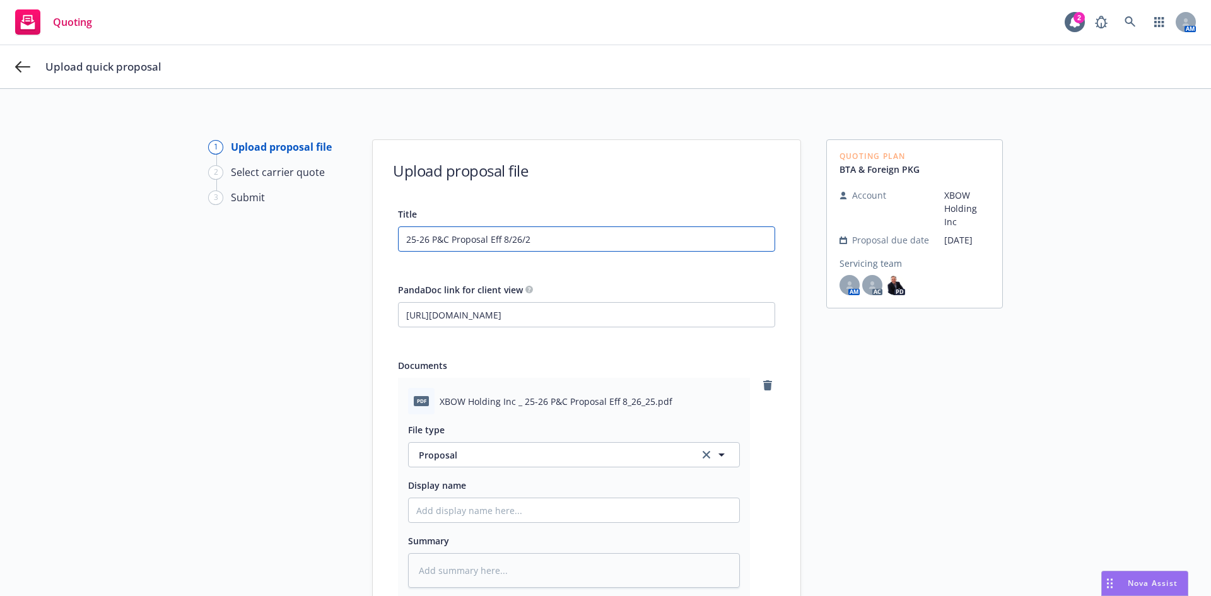
type textarea "x"
click at [447, 237] on input "25-26 P&C Proposal Eff 8/26/25" at bounding box center [587, 239] width 376 height 24
click at [589, 241] on input "25-26 P&C Proposal Eff 8/26/25" at bounding box center [587, 239] width 376 height 24
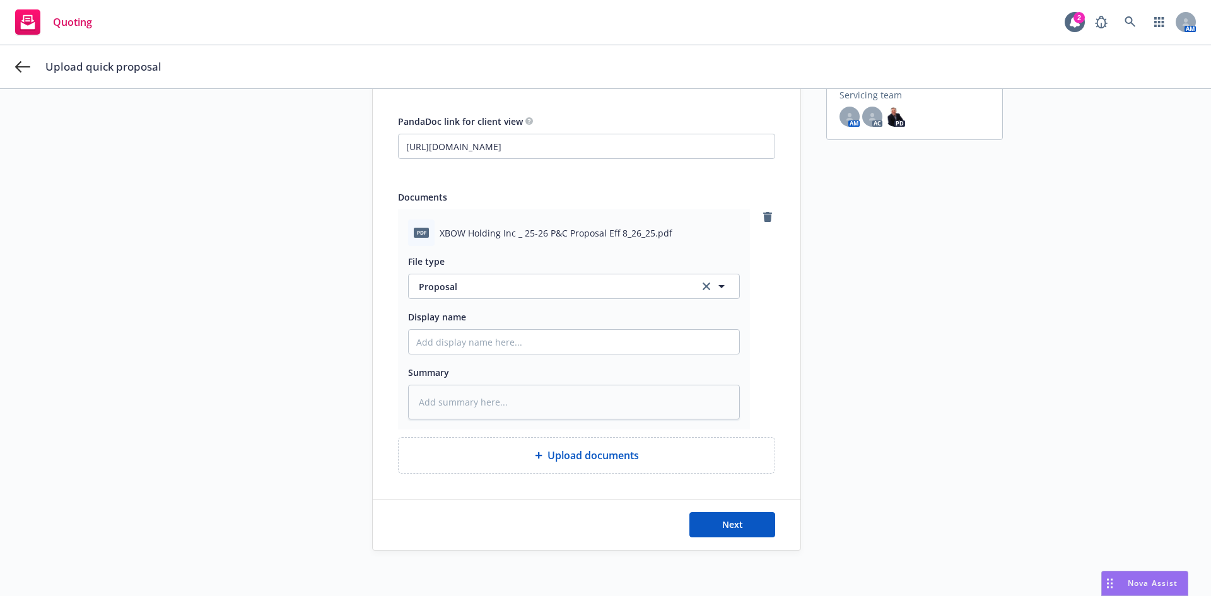
scroll to position [173, 0]
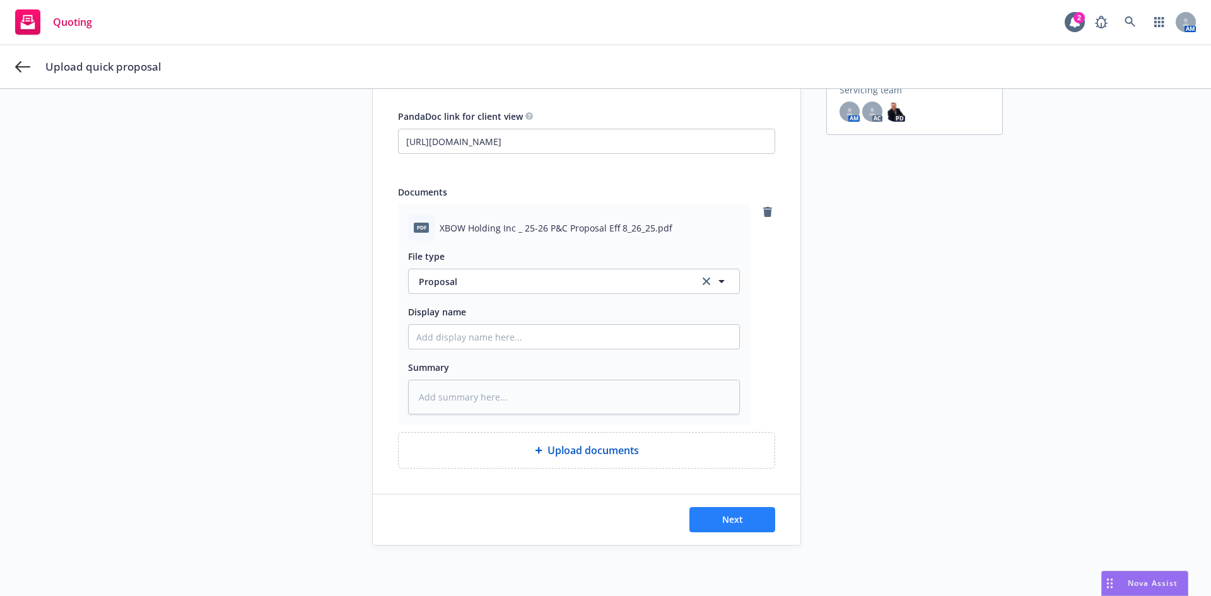
type input "25-26 P&C Proposal Eff 8/26/25"
click at [745, 522] on button "Next" at bounding box center [732, 519] width 86 height 25
type textarea "x"
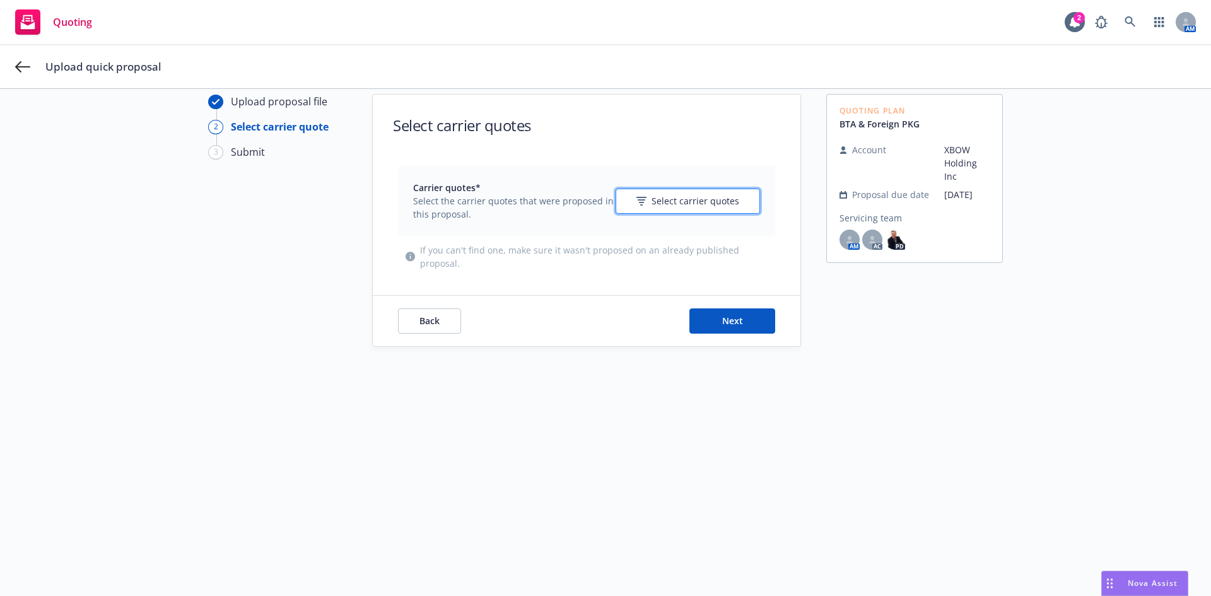
click at [666, 202] on span "Select carrier quotes" at bounding box center [696, 200] width 88 height 13
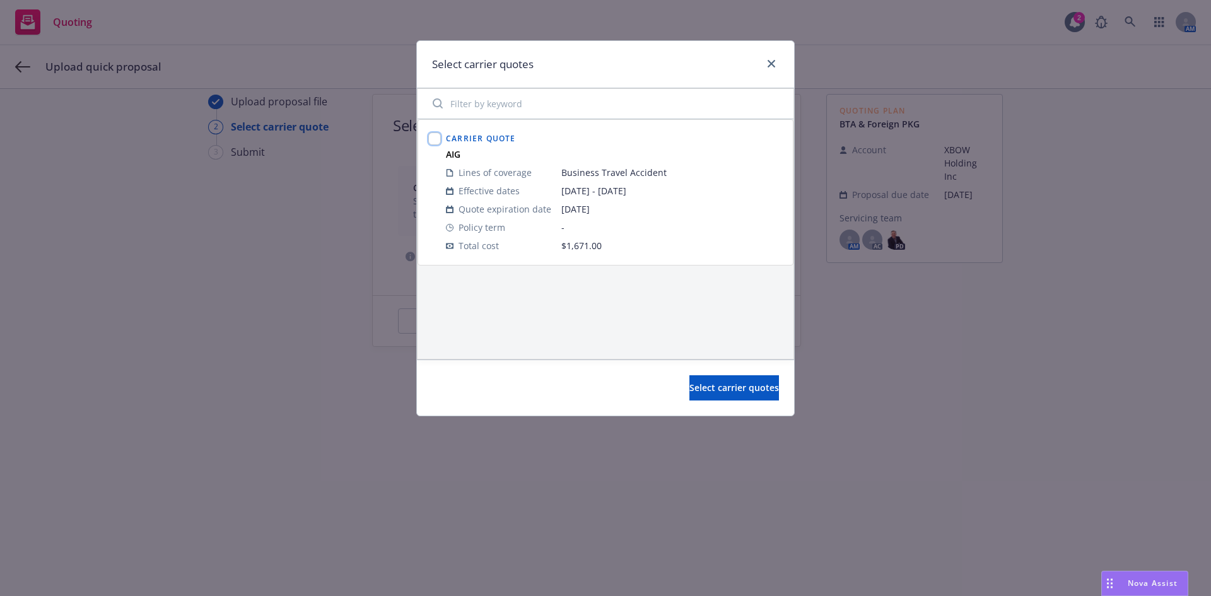
click at [433, 139] on input "checkbox" at bounding box center [434, 138] width 13 height 13
checkbox input "true"
click at [698, 383] on span "Select carrier quotes" at bounding box center [734, 388] width 90 height 12
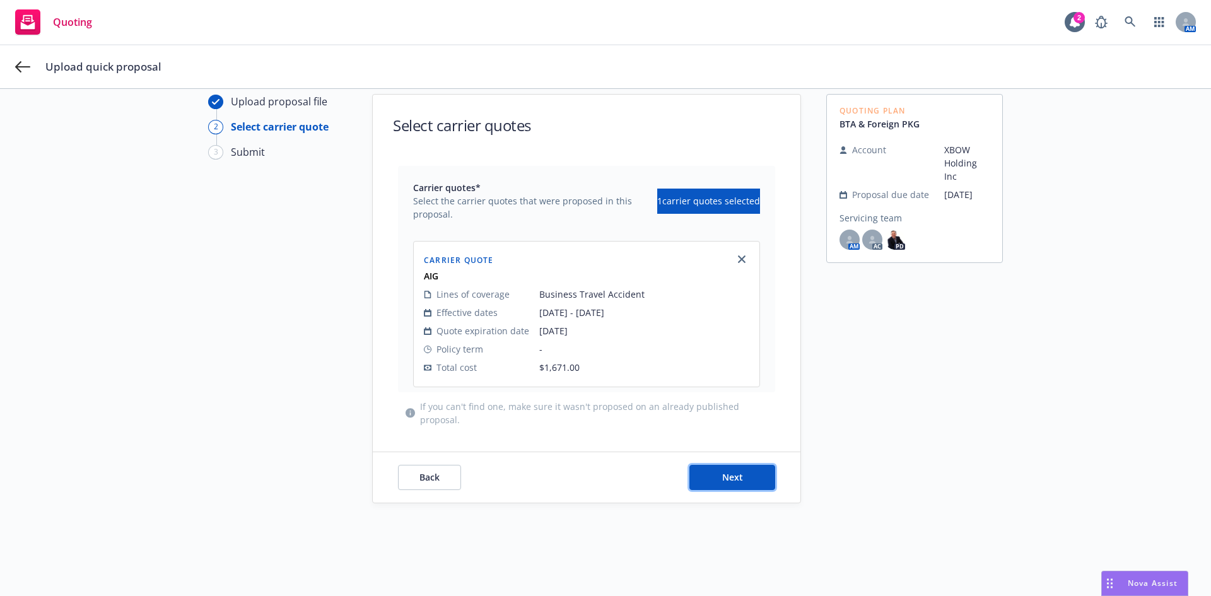
click at [702, 474] on button "Next" at bounding box center [732, 477] width 86 height 25
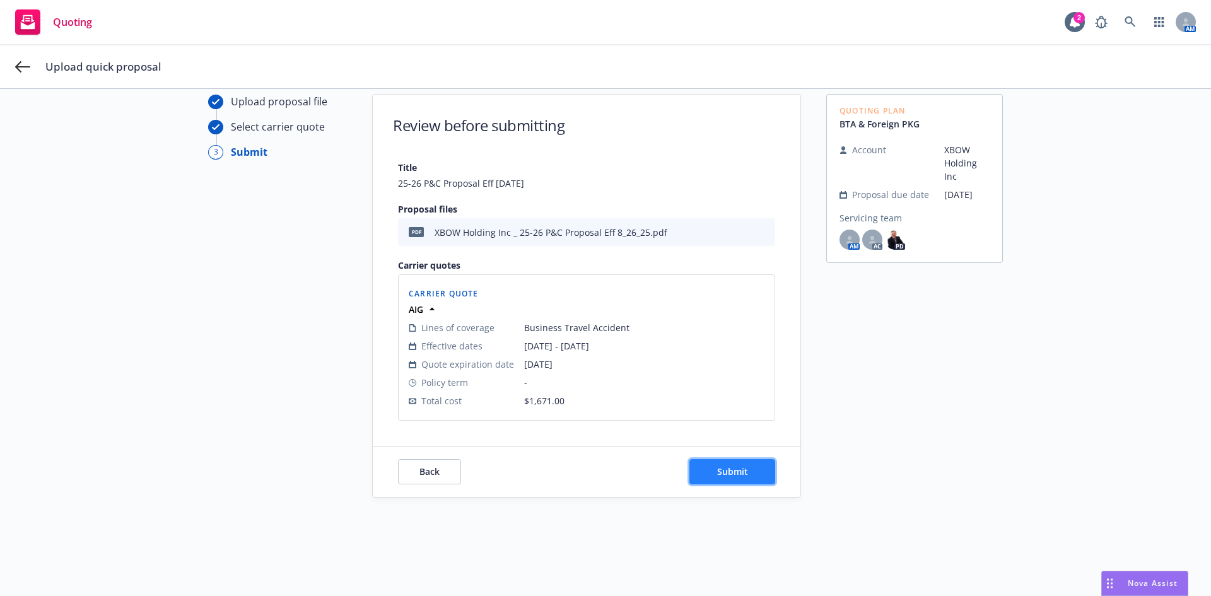
click at [719, 475] on span "Submit" at bounding box center [732, 472] width 31 height 12
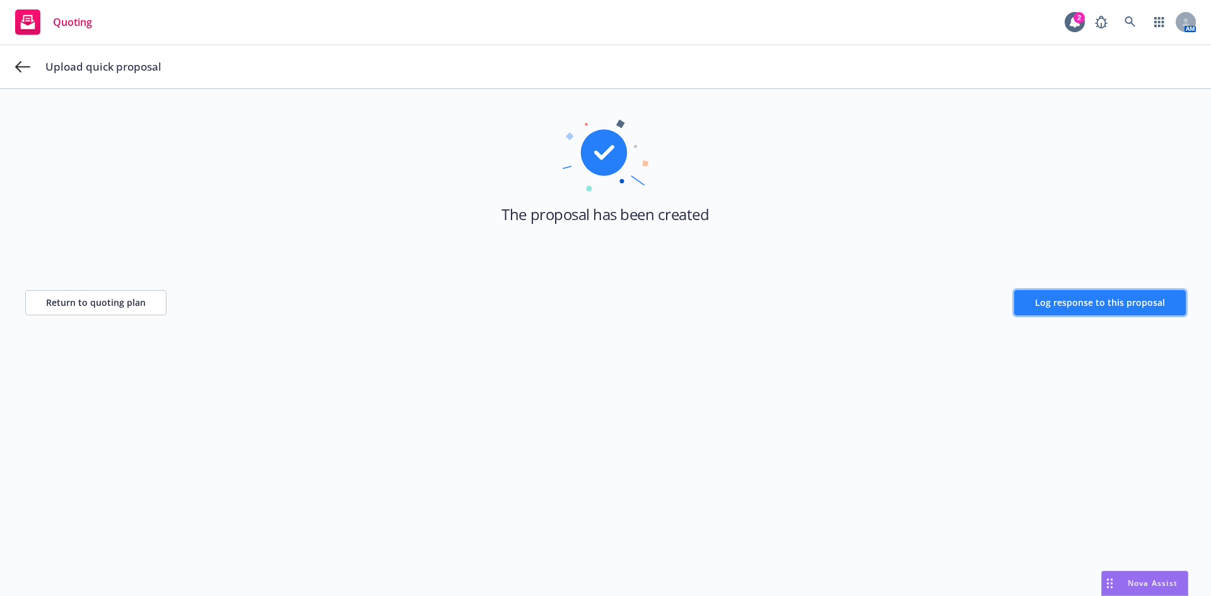
click at [1055, 308] on button "Log response to this proposal" at bounding box center [1100, 302] width 172 height 25
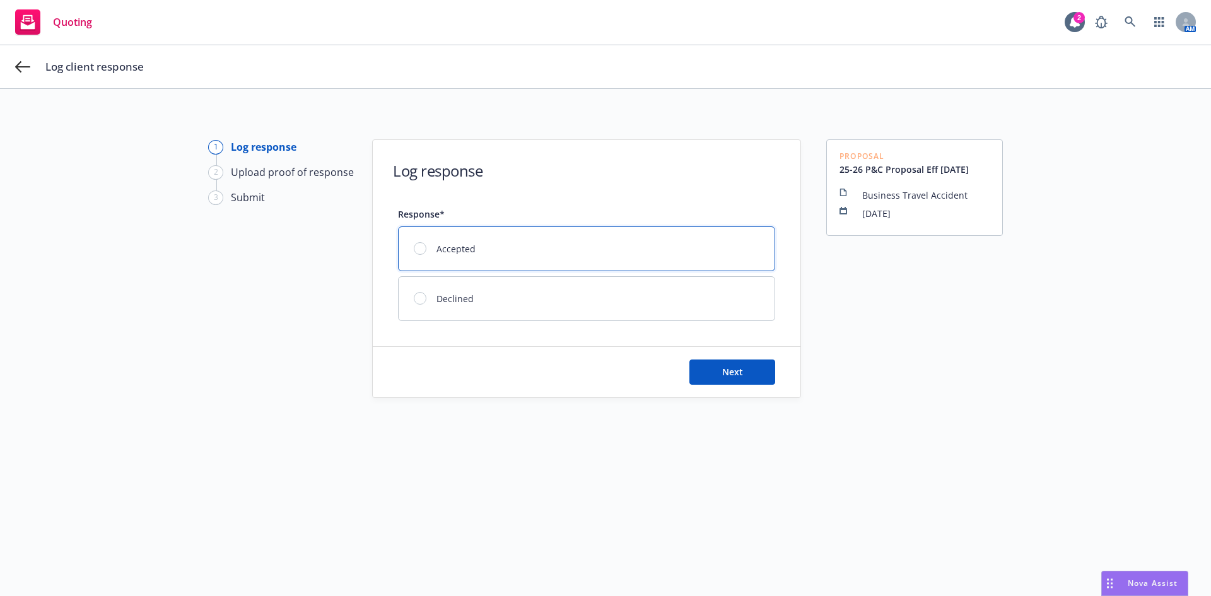
click at [413, 259] on div "Accepted" at bounding box center [587, 249] width 376 height 44
click at [30, 66] on icon at bounding box center [22, 66] width 15 height 15
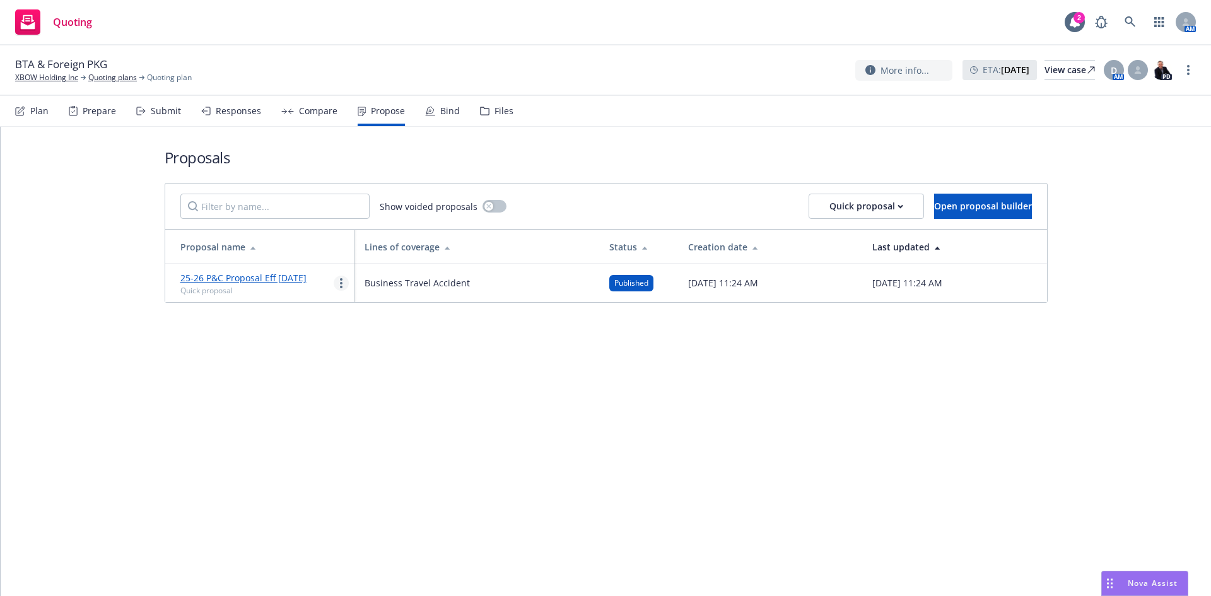
click at [342, 280] on icon "more" at bounding box center [341, 283] width 3 height 10
click at [954, 366] on div "Proposals Show voided proposals Quick proposal Open proposal builder Proposal n…" at bounding box center [606, 361] width 1210 height 469
click at [35, 78] on link "XBOW Holding Inc" at bounding box center [46, 77] width 63 height 11
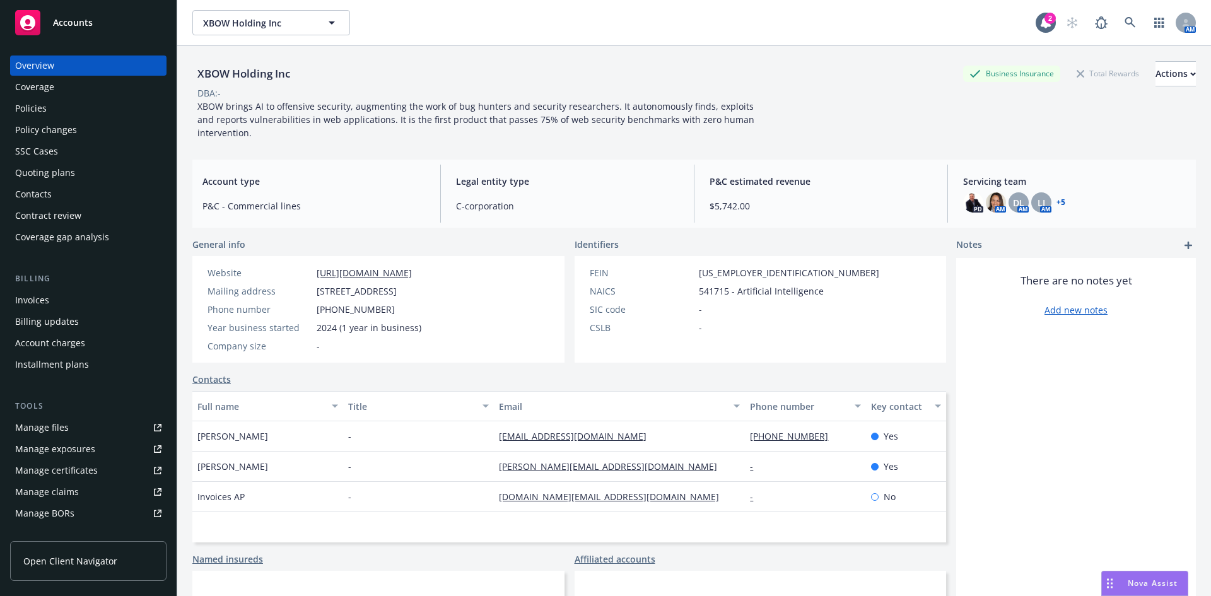
click at [59, 114] on div "Policies" at bounding box center [88, 108] width 146 height 20
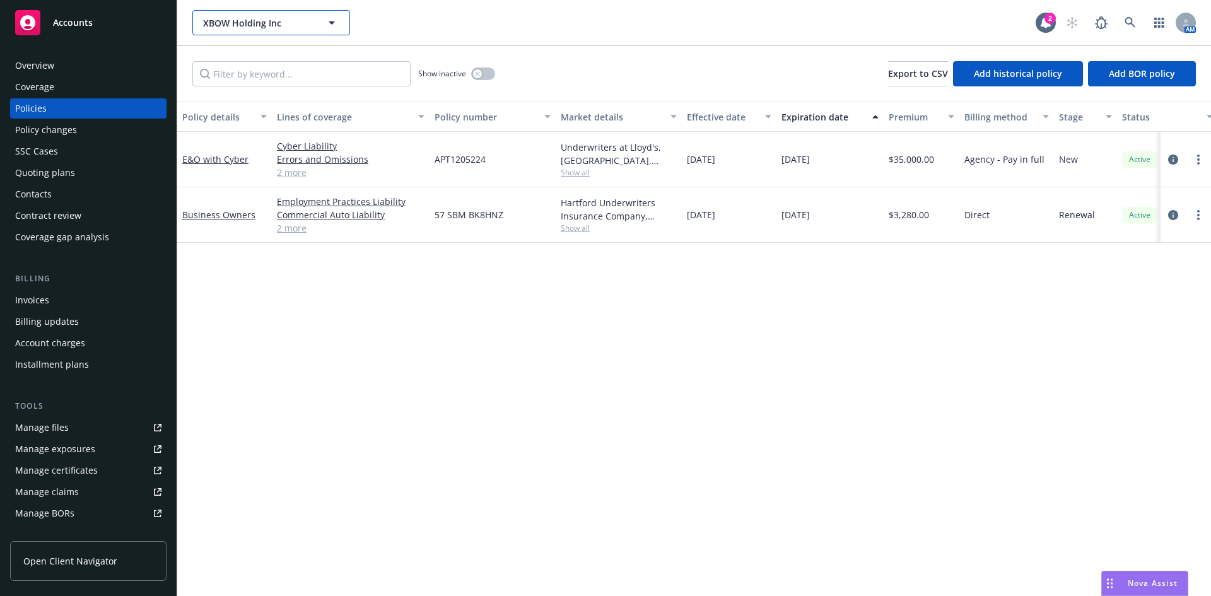
click at [245, 22] on span "XBOW Holding Inc" at bounding box center [257, 22] width 109 height 13
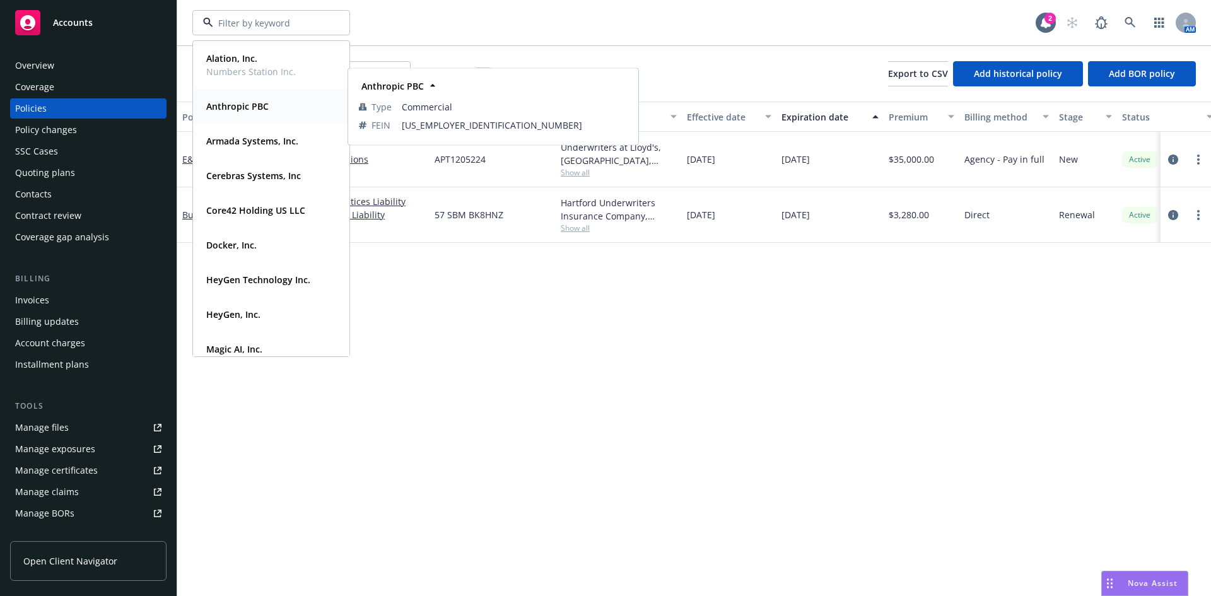
click at [237, 104] on strong "Anthropic PBC" at bounding box center [237, 106] width 62 height 12
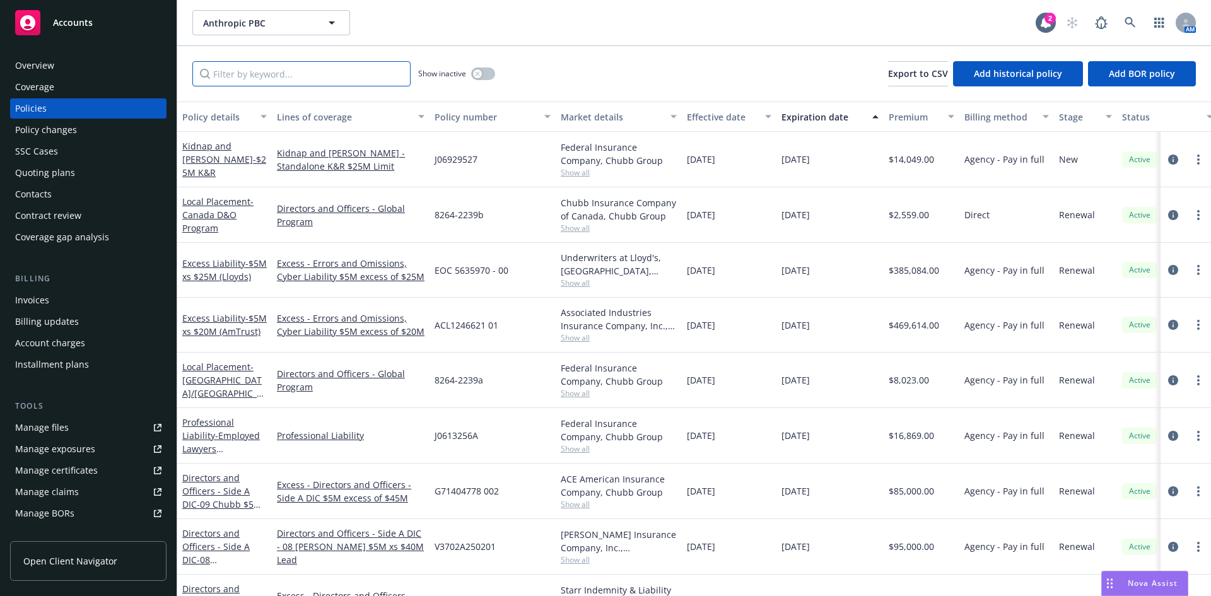
click at [276, 74] on input "Filter by keyword..." at bounding box center [301, 73] width 218 height 25
click at [72, 173] on div "Quoting plans" at bounding box center [45, 173] width 60 height 20
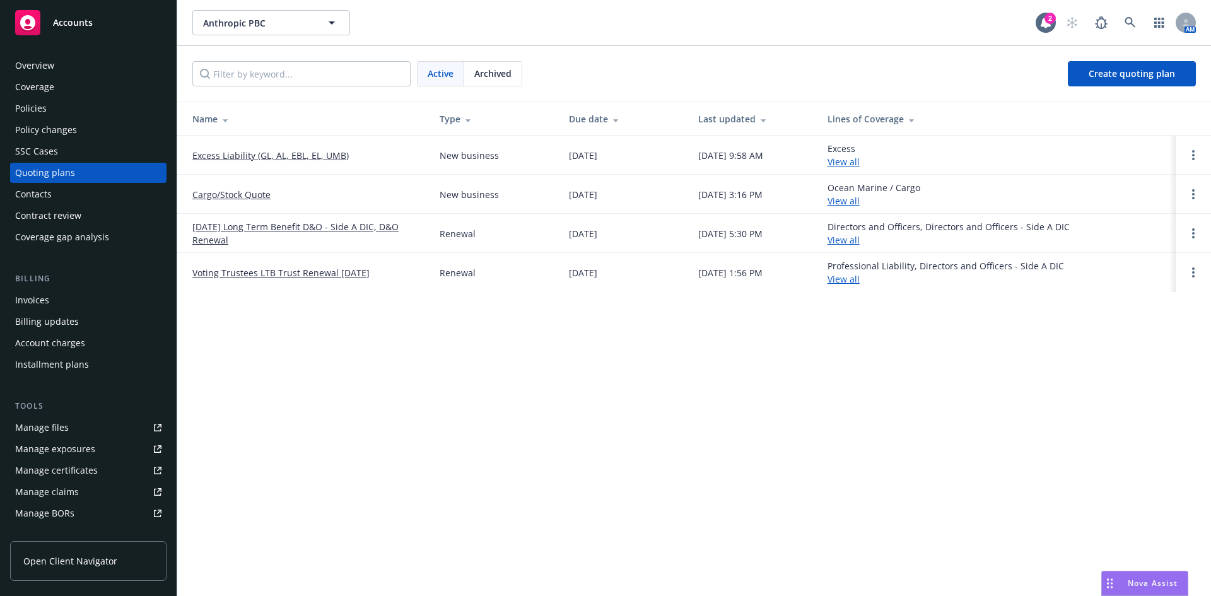
click at [228, 199] on link "Cargo/Stock Quote" at bounding box center [231, 194] width 78 height 13
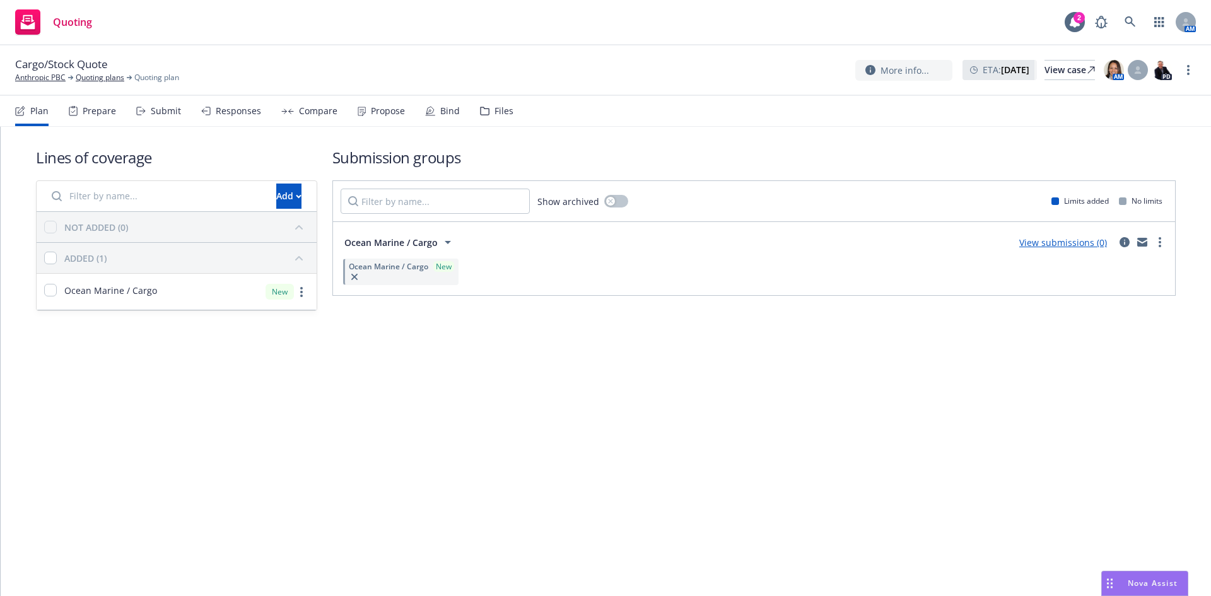
click at [1087, 240] on link "View submissions (0)" at bounding box center [1063, 243] width 88 height 12
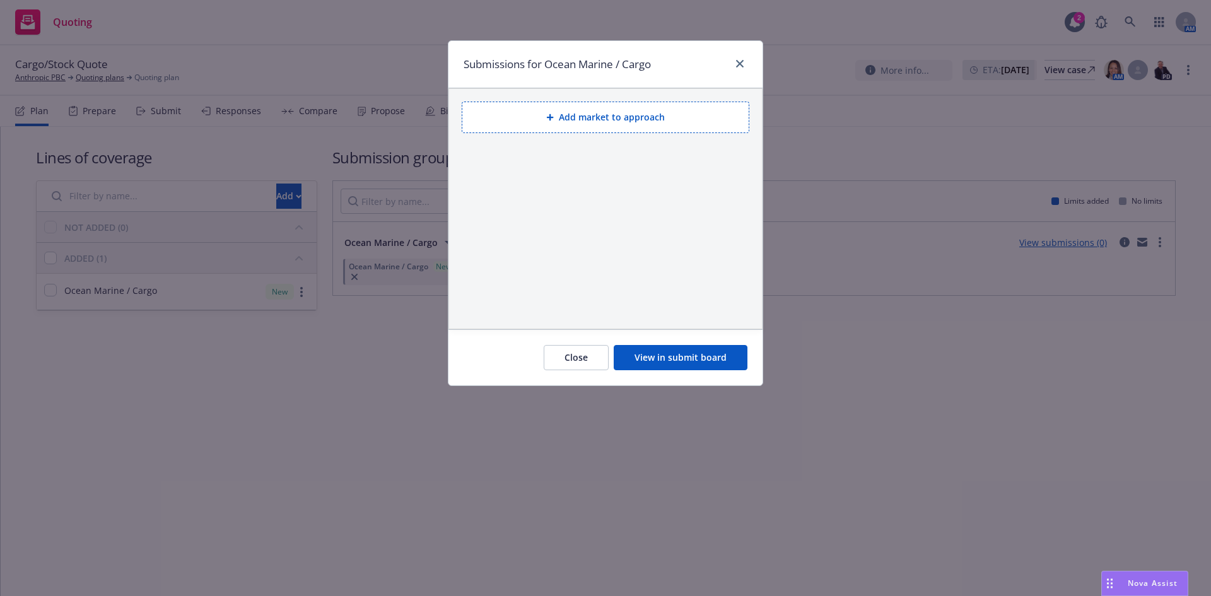
drag, startPoint x: 716, startPoint y: 358, endPoint x: 641, endPoint y: 125, distance: 244.6
click at [652, 167] on div "Submissions for Ocean Marine / Cargo Add market to approach Close View in submi…" at bounding box center [605, 213] width 315 height 346
click at [640, 117] on button "Add market to approach" at bounding box center [606, 118] width 288 height 32
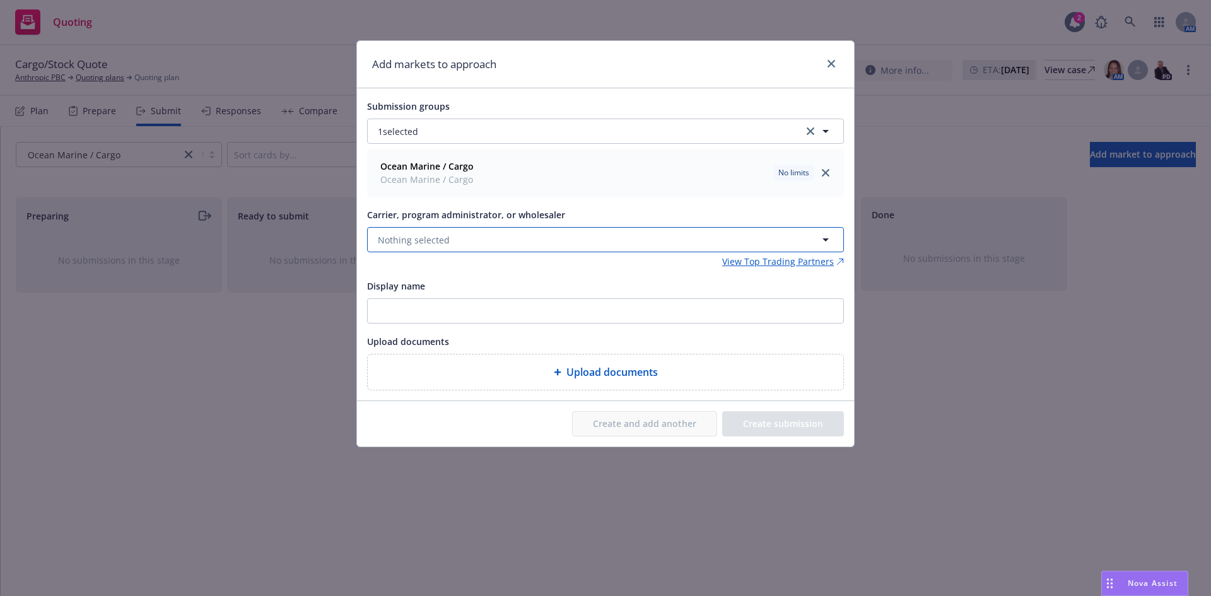
click at [439, 239] on span "Nothing selected" at bounding box center [414, 239] width 72 height 13
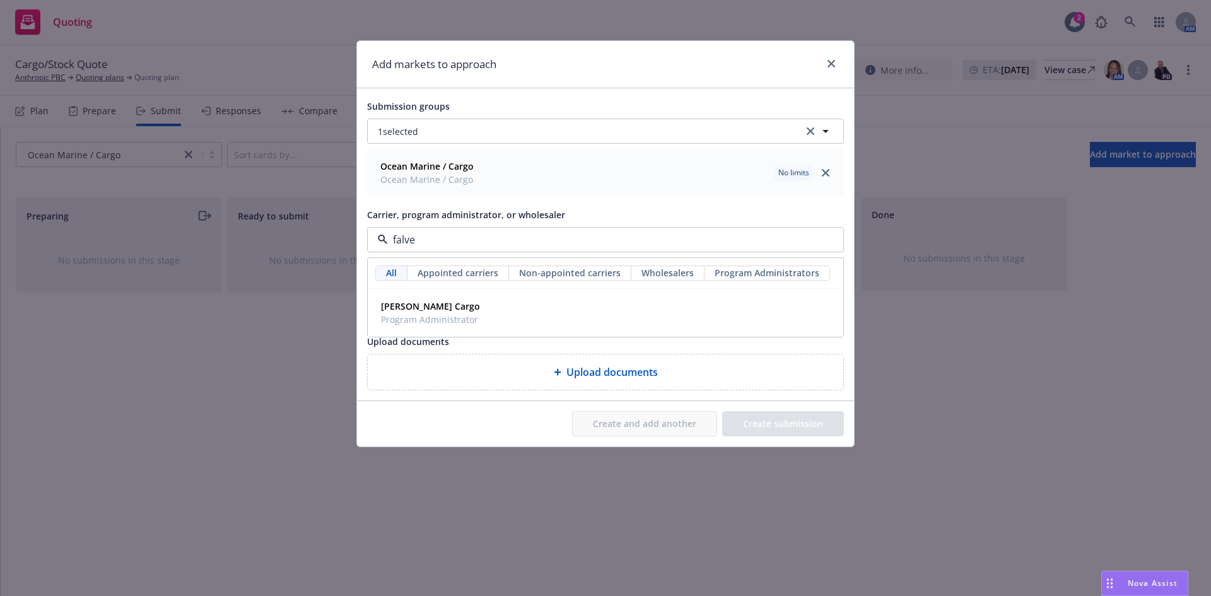
type input "[PERSON_NAME]"
click at [440, 312] on span "[PERSON_NAME] Cargo" at bounding box center [430, 306] width 99 height 13
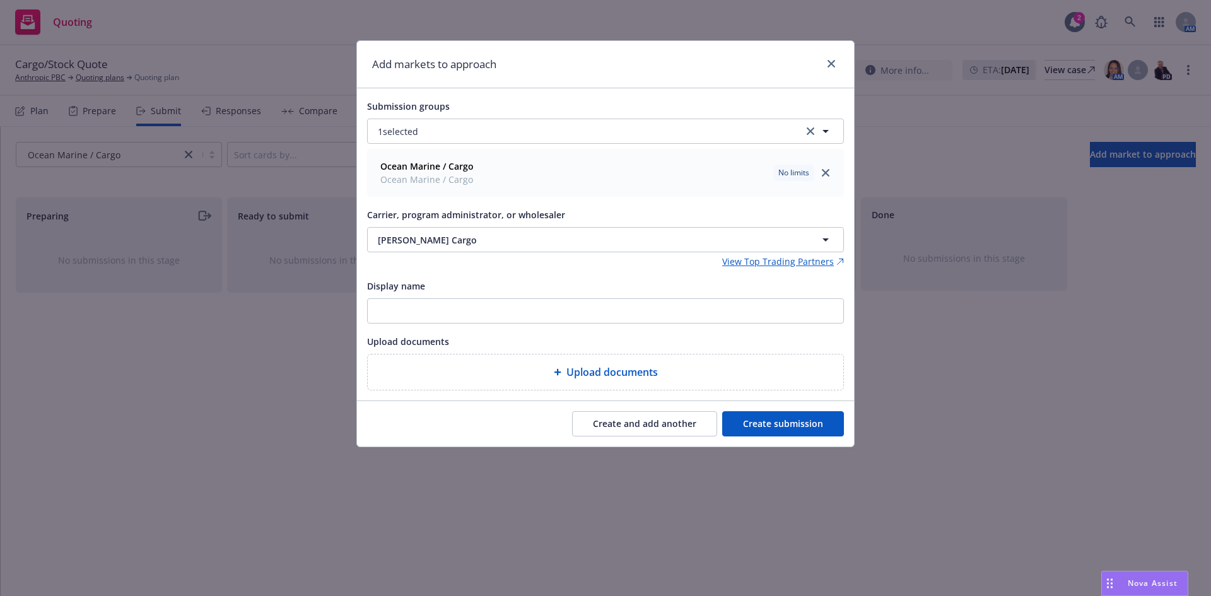
click at [768, 421] on button "Create submission" at bounding box center [783, 423] width 122 height 25
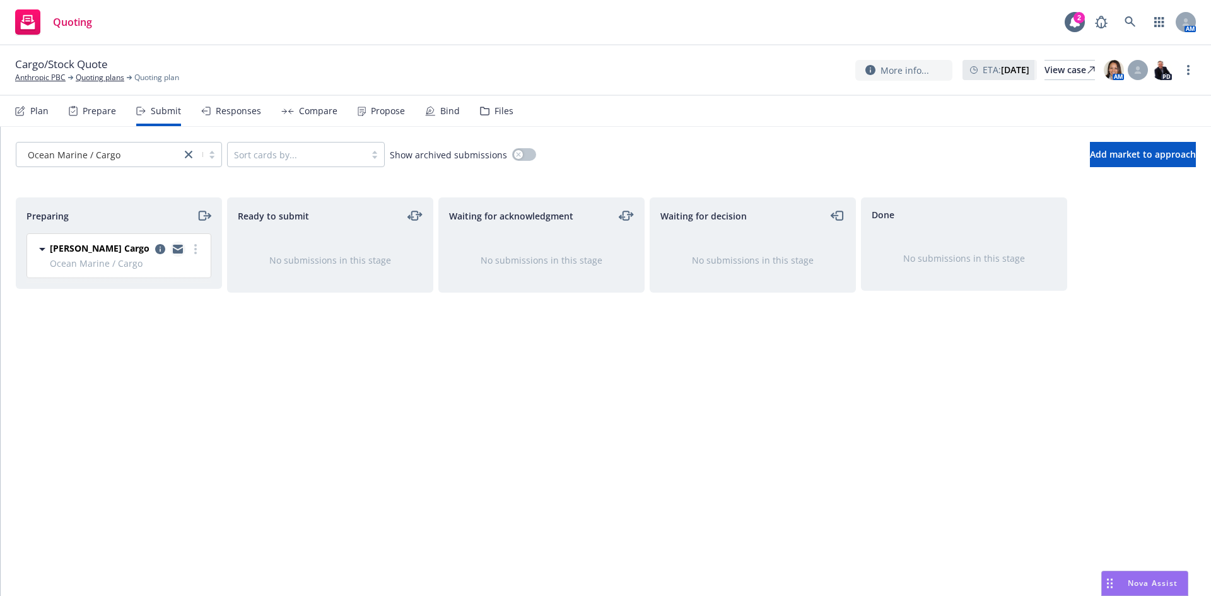
click at [180, 247] on icon "copy logging email" at bounding box center [178, 247] width 10 height 4
click at [54, 79] on link "Anthropic PBC" at bounding box center [40, 77] width 50 height 11
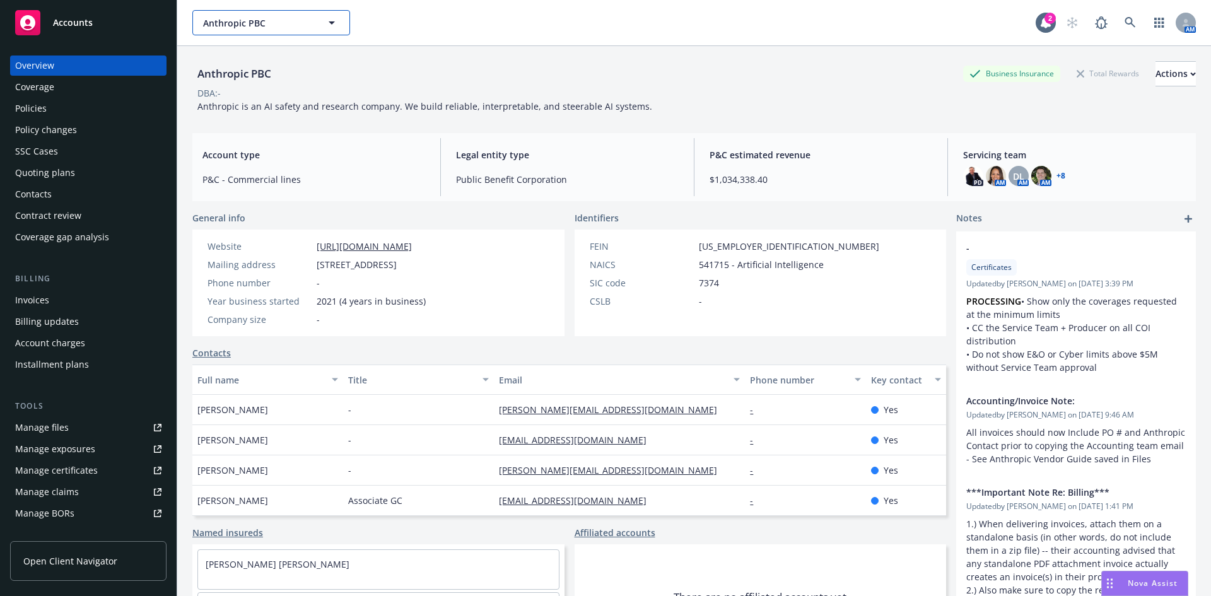
click at [286, 27] on span "Anthropic PBC" at bounding box center [257, 22] width 109 height 13
click at [236, 26] on span "Anthropic PBC" at bounding box center [257, 22] width 109 height 13
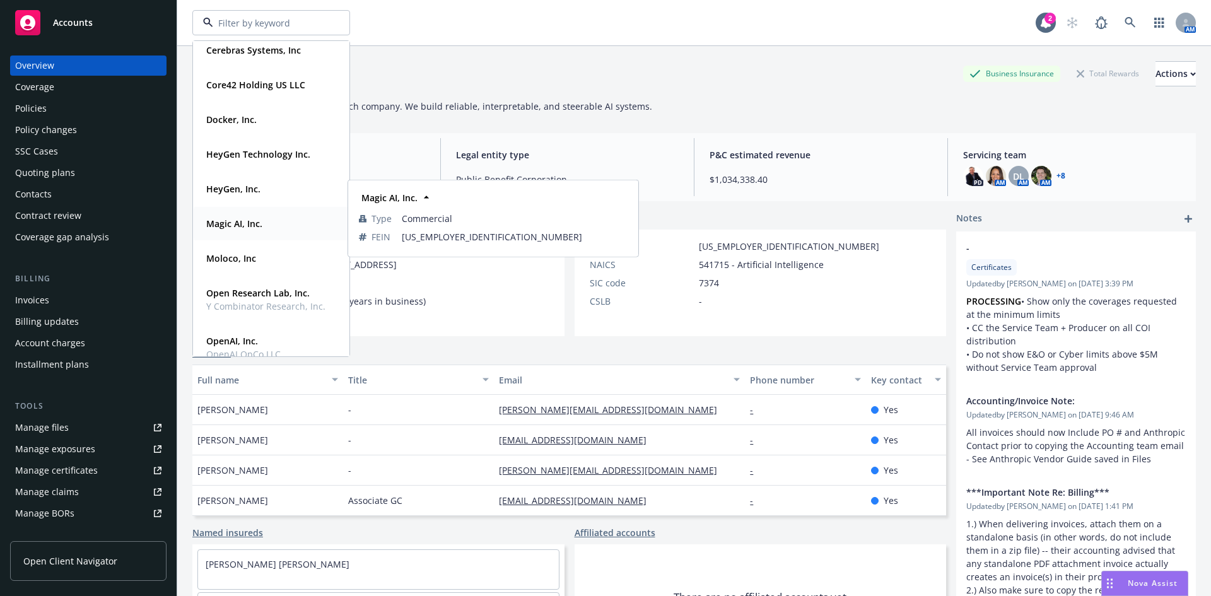
scroll to position [126, 0]
click at [236, 266] on div "Moloco, Inc" at bounding box center [229, 258] width 57 height 18
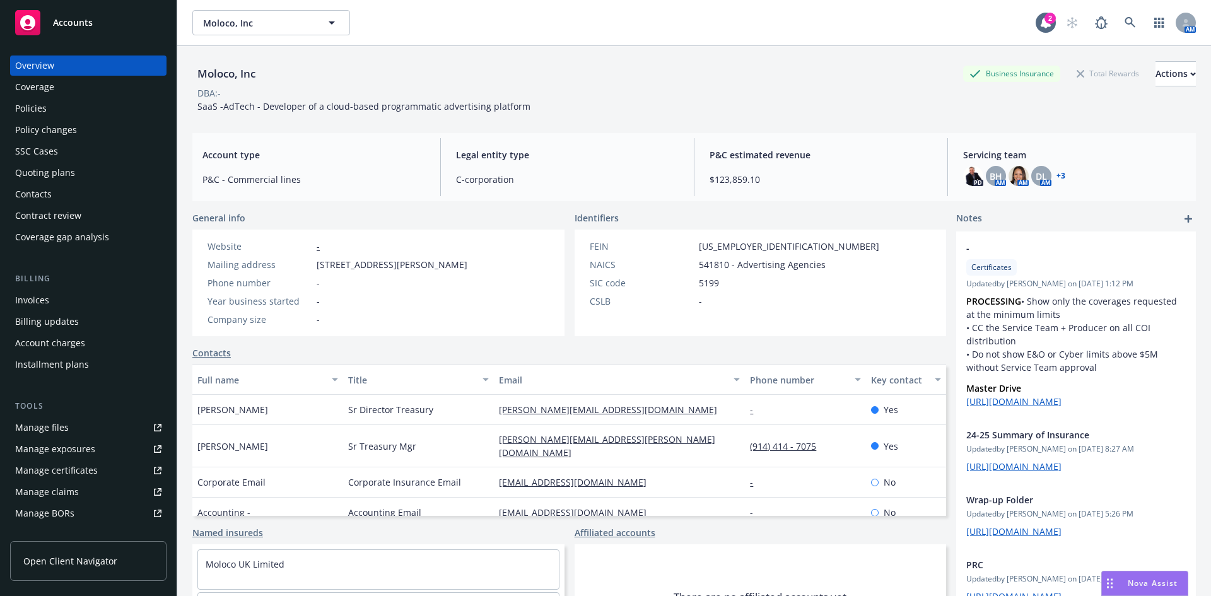
click at [66, 214] on div "Contract review" at bounding box center [48, 216] width 66 height 20
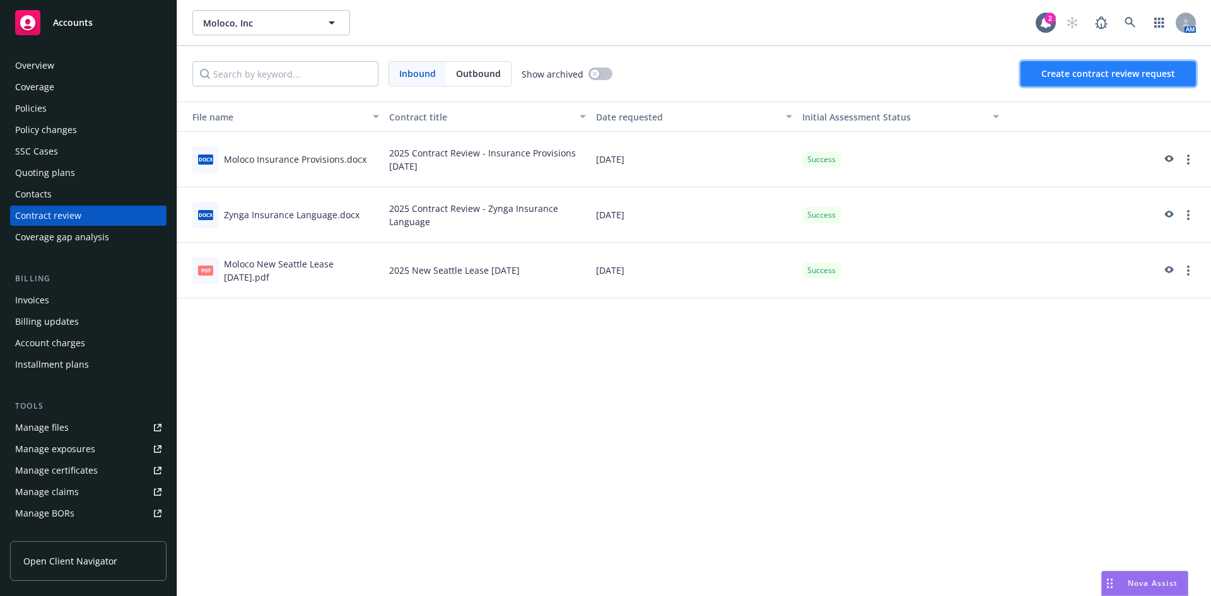
click at [1085, 78] on span "Create contract review request" at bounding box center [1108, 73] width 134 height 12
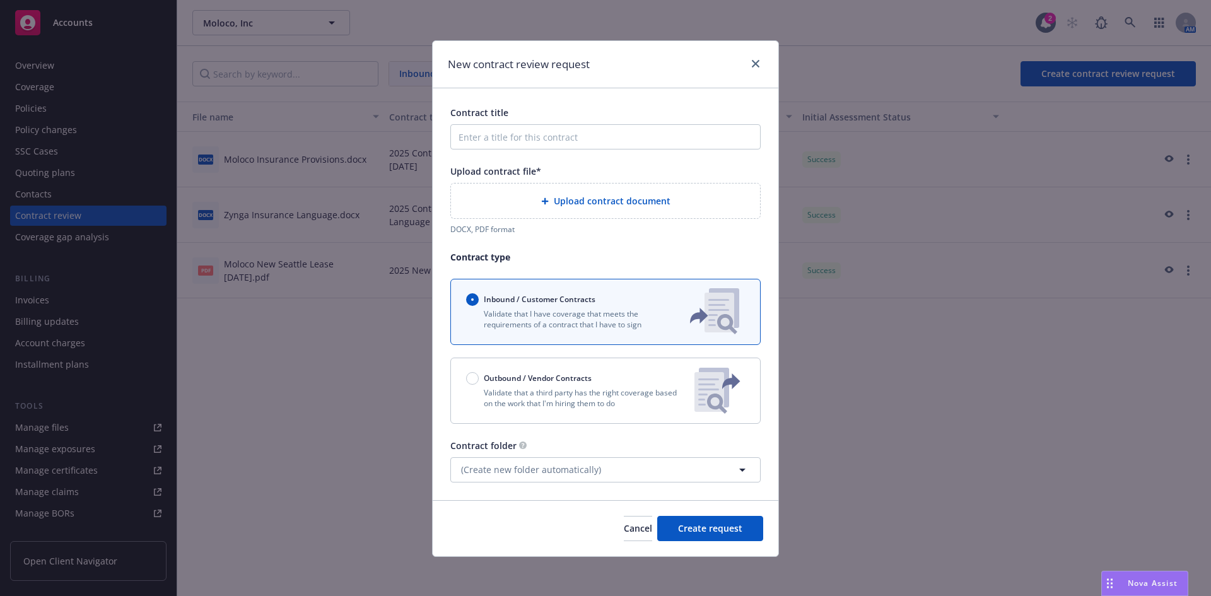
click at [504, 373] on span "Outbound / Vendor Contracts" at bounding box center [538, 378] width 108 height 11
click at [479, 373] on input "Outbound / Vendor Contracts" at bounding box center [472, 378] width 13 height 13
radio input "false"
radio input "true"
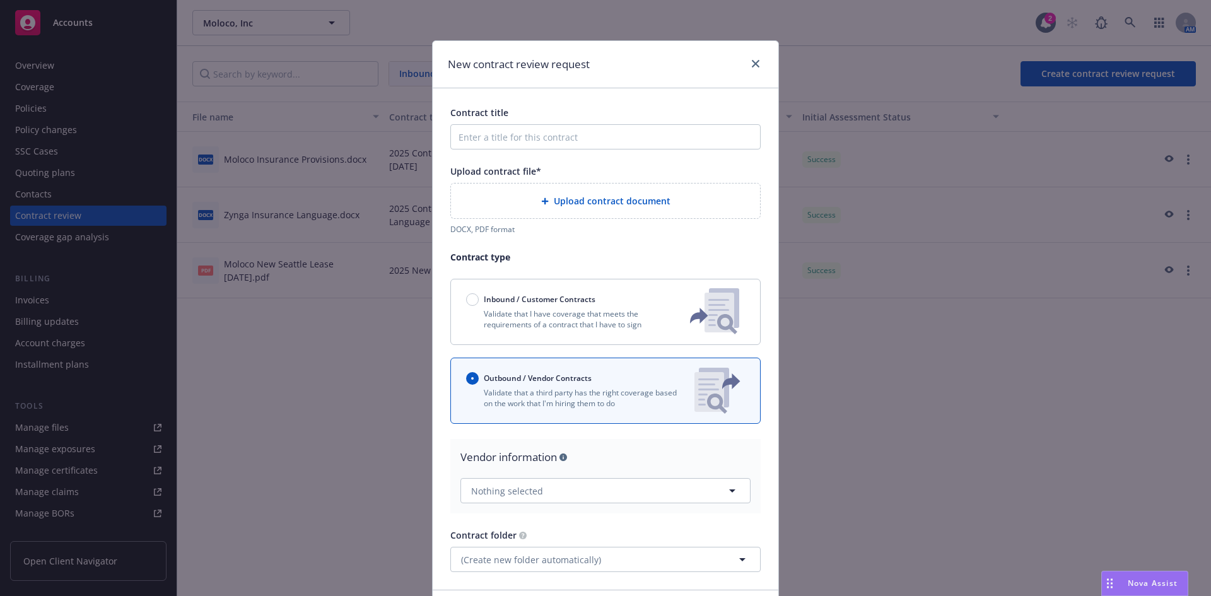
scroll to position [26, 0]
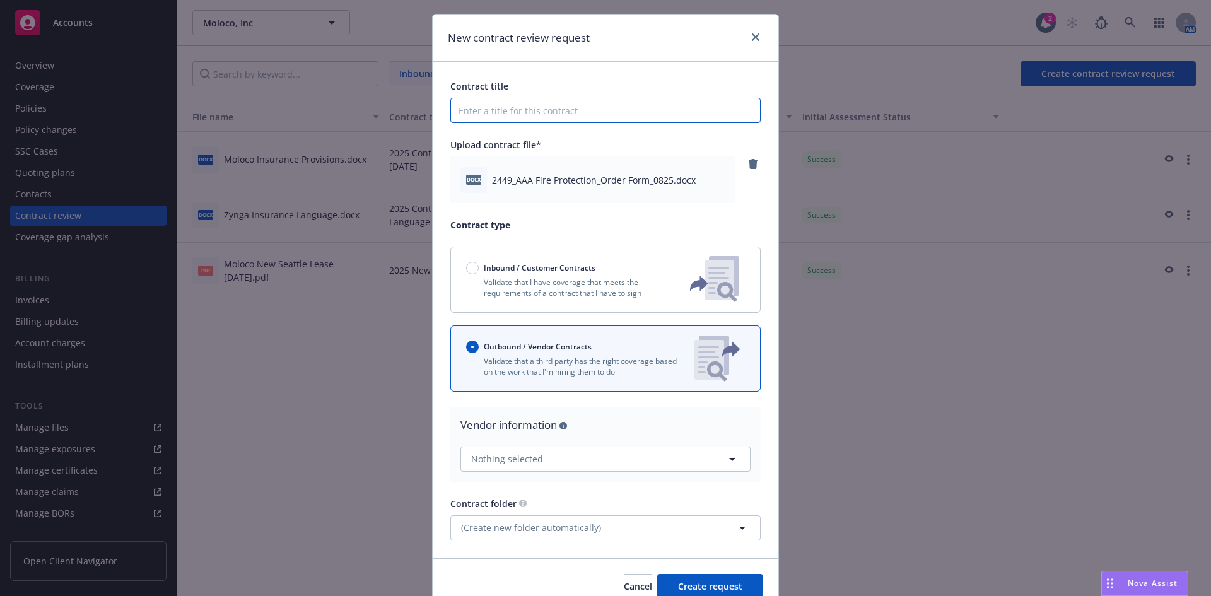
click at [527, 105] on input "Contract title" at bounding box center [605, 110] width 310 height 25
paste input "2449_AAA Fire Protection_Order Form_0825"
click at [643, 111] on input "2449_AAA Fire Protection_Order Form_0825" at bounding box center [605, 110] width 310 height 25
click at [452, 110] on input "2449_AAA Fire Protection_Order Form_0825" at bounding box center [605, 110] width 310 height 25
paste input "annual service of Portable Fire Extinguishers"
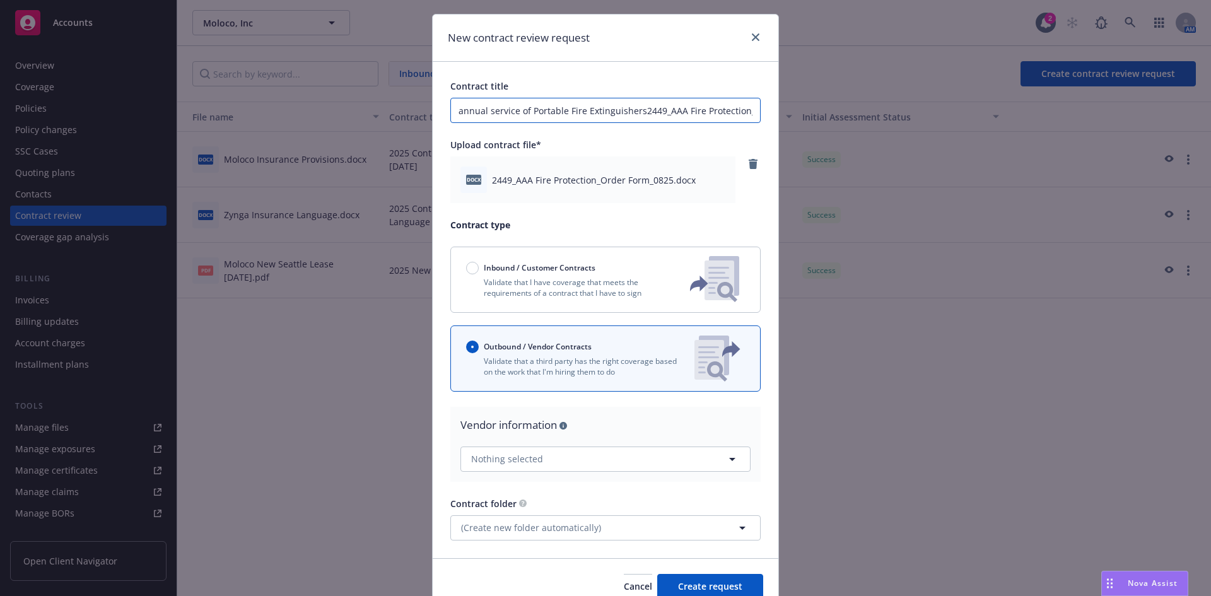
click at [455, 110] on input "annual service of Portable Fire Extinguishers2449_AAA Fire Protection_Order For…" at bounding box center [605, 110] width 310 height 25
click at [637, 114] on input "Annual service of Portable Fire Extinguishers2449_AAA Fire Protection_Order For…" at bounding box center [605, 110] width 310 height 25
click at [454, 112] on input "Annual service of Portable Fire Extinguishers 2449_AAA Fire Protection_Order Fo…" at bounding box center [605, 110] width 310 height 25
drag, startPoint x: 530, startPoint y: 120, endPoint x: 918, endPoint y: 145, distance: 388.7
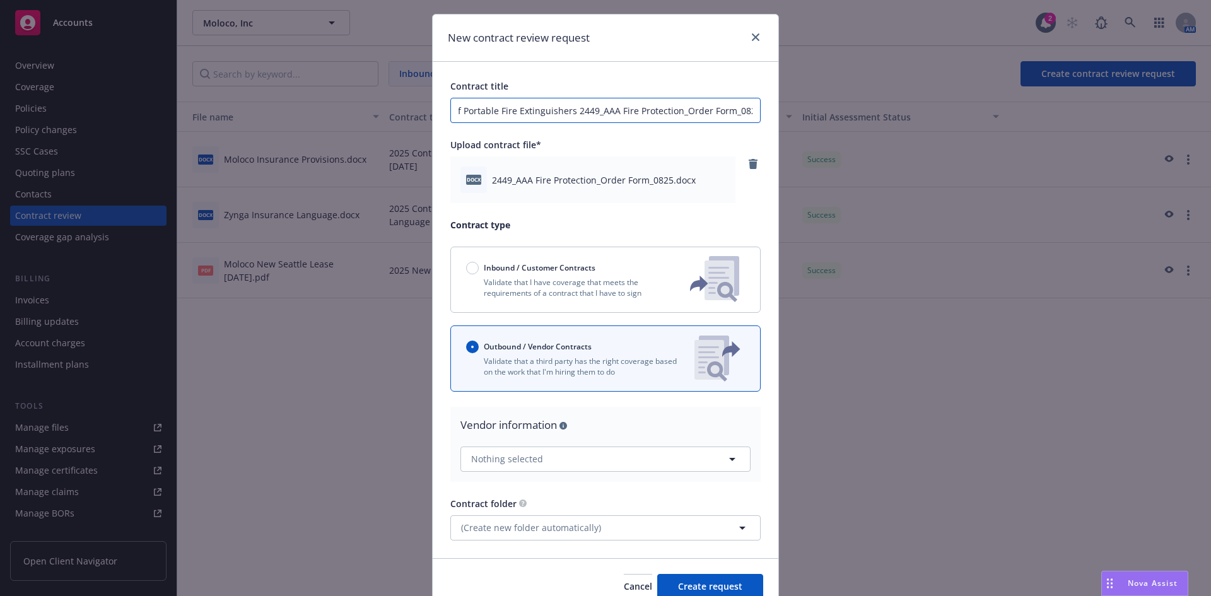
click at [918, 145] on div "New contract review request Contract title Supplier for Annual service of Porta…" at bounding box center [605, 298] width 1211 height 596
click at [559, 107] on input "Supplier for Annual service of Portable Fire Extinguishers 2449_AAA Fire Protec…" at bounding box center [605, 110] width 310 height 25
click at [566, 110] on input "Supplier for Annual service of Portable Fire Extinguishers 2449_AAA Fire Protec…" at bounding box center [605, 110] width 310 height 25
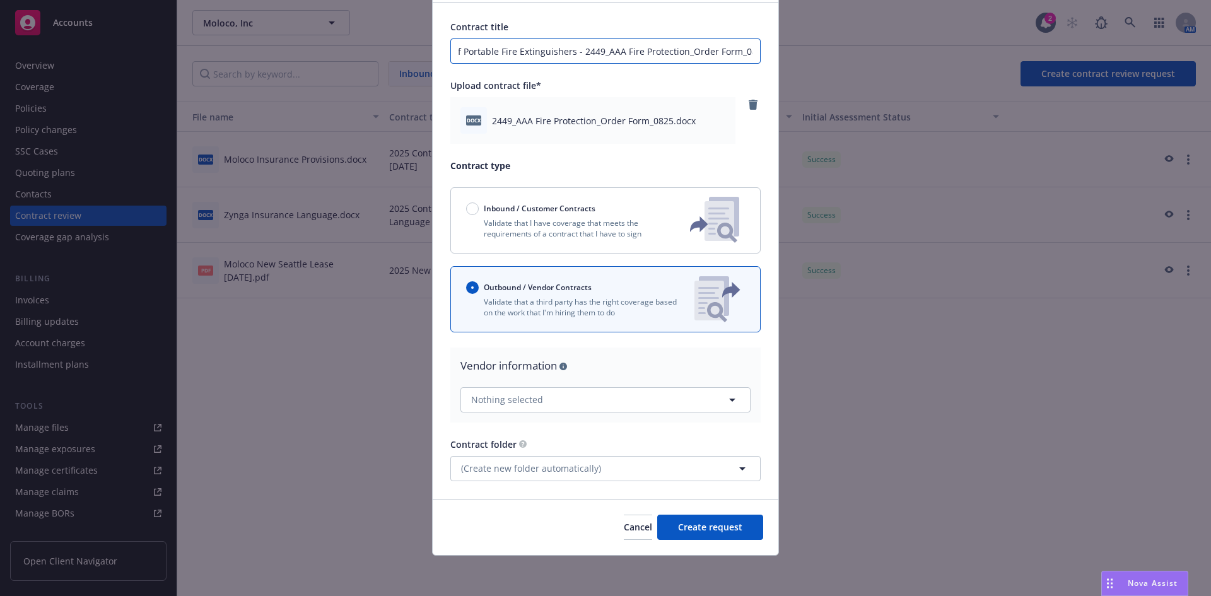
type input "Supplier for Annual service of Portable Fire Extinguishers - 2449_AAA Fire Prot…"
click at [563, 398] on button "Nothing selected" at bounding box center [605, 399] width 290 height 25
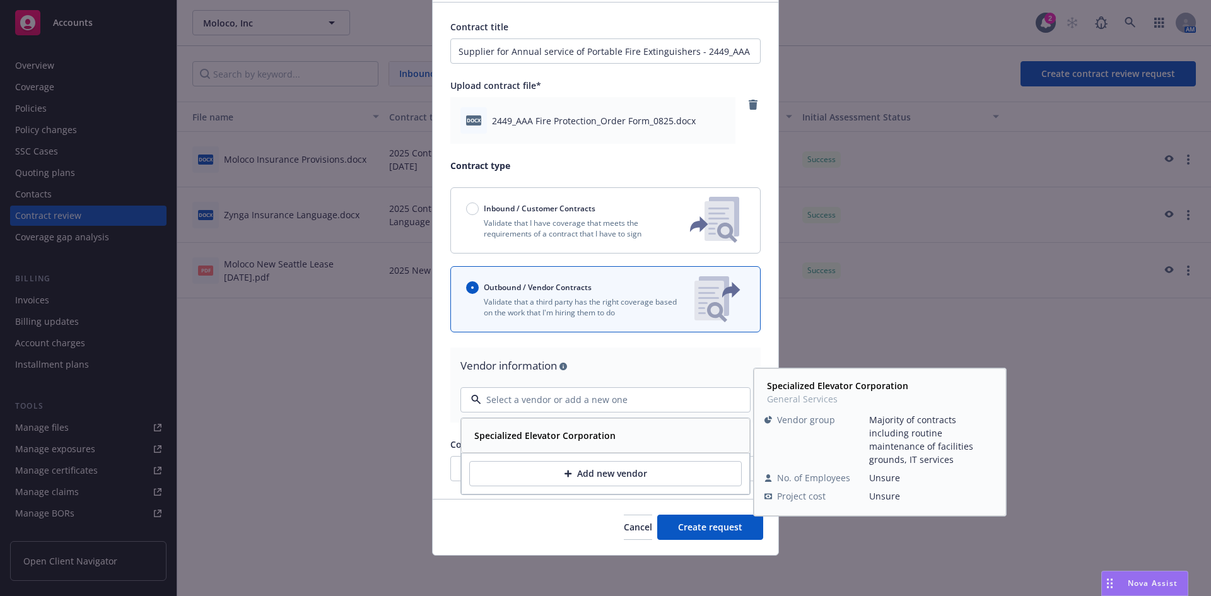
click at [580, 466] on button "Add new vendor" at bounding box center [605, 473] width 272 height 25
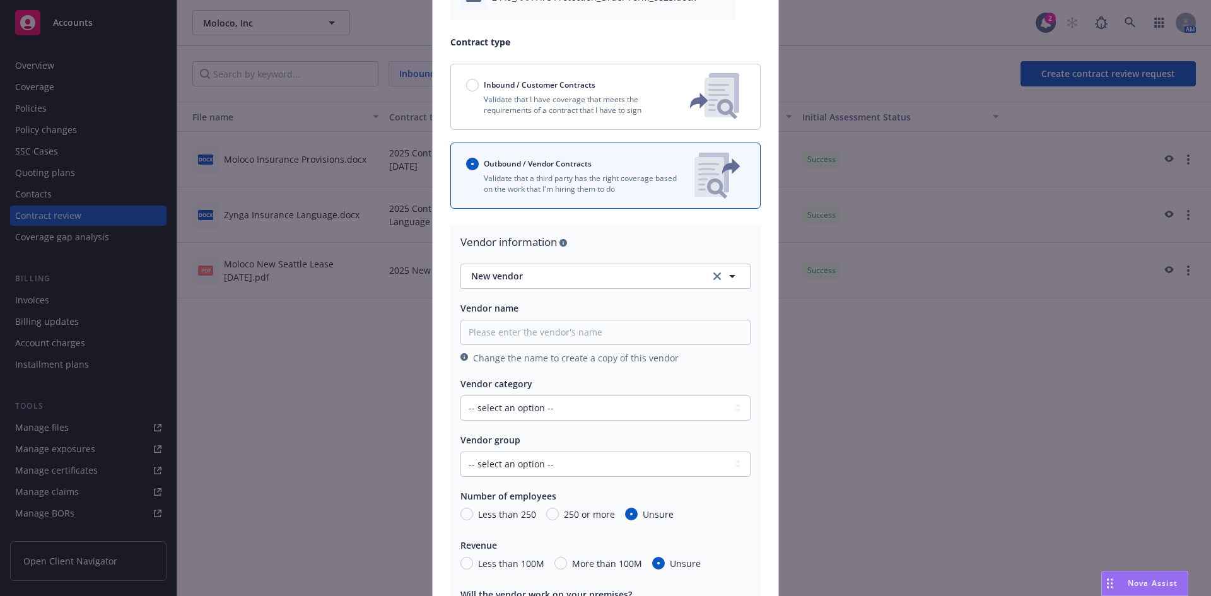
scroll to position [212, 0]
click at [475, 315] on div "Vendor name Change the name to create a copy of this vendor" at bounding box center [605, 330] width 290 height 63
click at [479, 323] on input "Please enter the vendor's name" at bounding box center [605, 329] width 290 height 25
paste input "AAA Fire Protection Services"
type input "AAA Fire Protection Services"
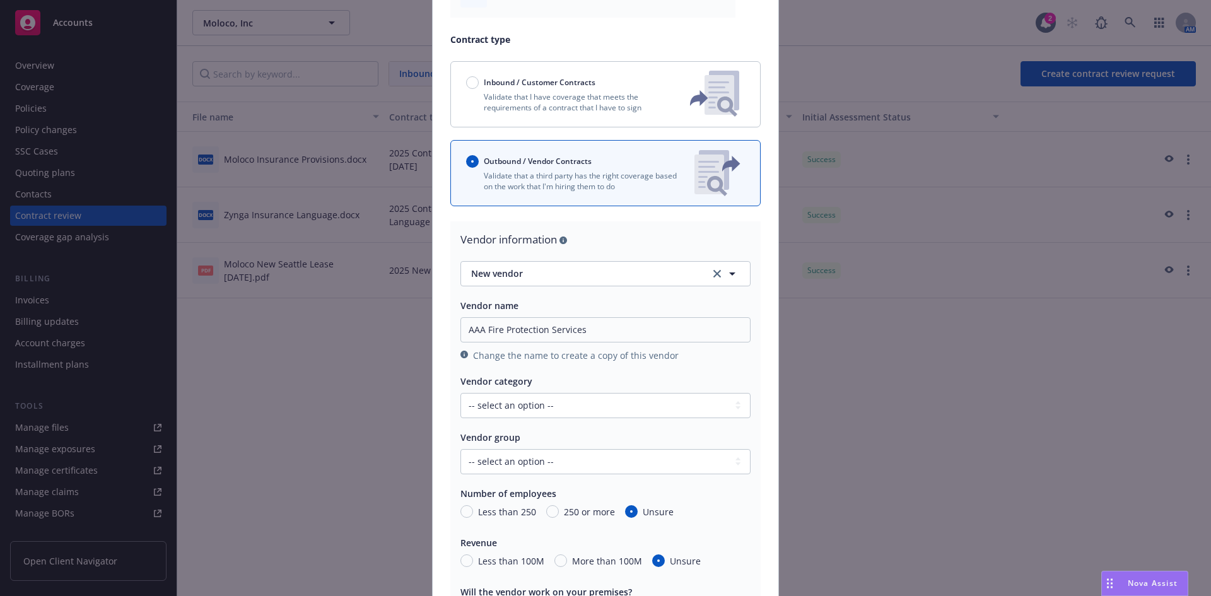
click at [596, 388] on div "Vendor category -- select an option -- Design Professional Services Professiona…" at bounding box center [605, 397] width 290 height 44
click at [604, 401] on select "-- select an option -- Design Professional Services Professional Services Gener…" at bounding box center [605, 405] width 290 height 25
select select "CATEGORY_ONE"
click at [460, 393] on select "-- select an option -- Design Professional Services Professional Services Gener…" at bounding box center [605, 405] width 290 height 25
click at [453, 368] on div "Vendor information New vendor New vendor Vendor name AAA Fire Protection Servic…" at bounding box center [605, 479] width 310 height 517
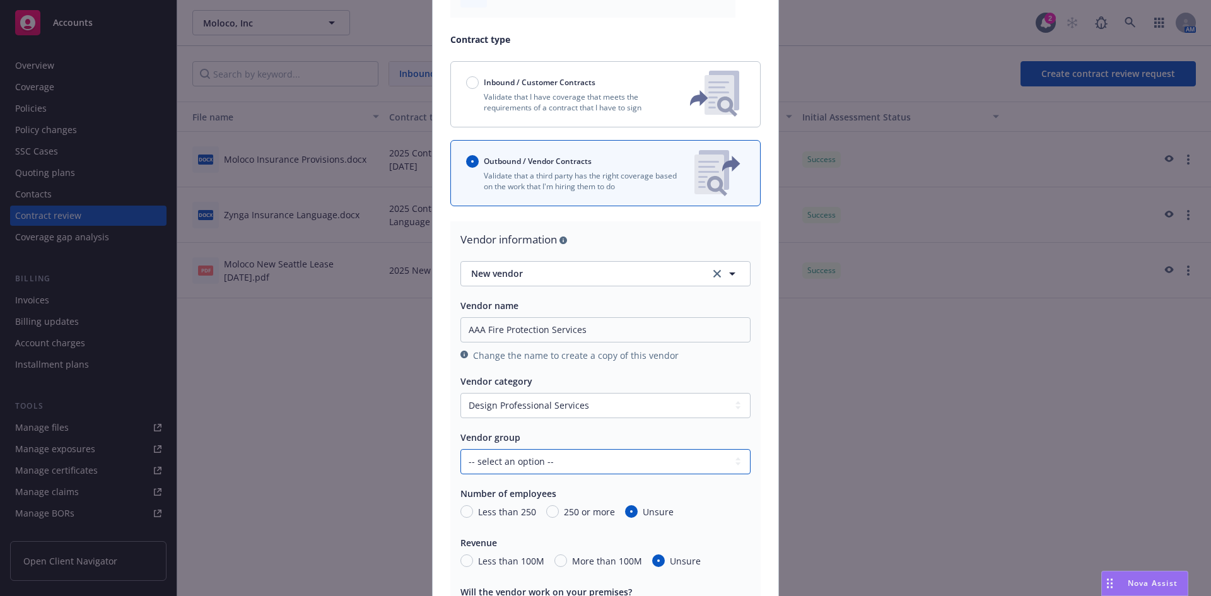
click at [518, 459] on select "-- select an option -- Majority of contracts including routine maintenance of f…" at bounding box center [605, 461] width 290 height 25
select select "MAJORITY_OF_CONTRACTS"
click at [460, 449] on select "-- select an option -- Majority of contracts including routine maintenance of f…" at bounding box center [605, 461] width 290 height 25
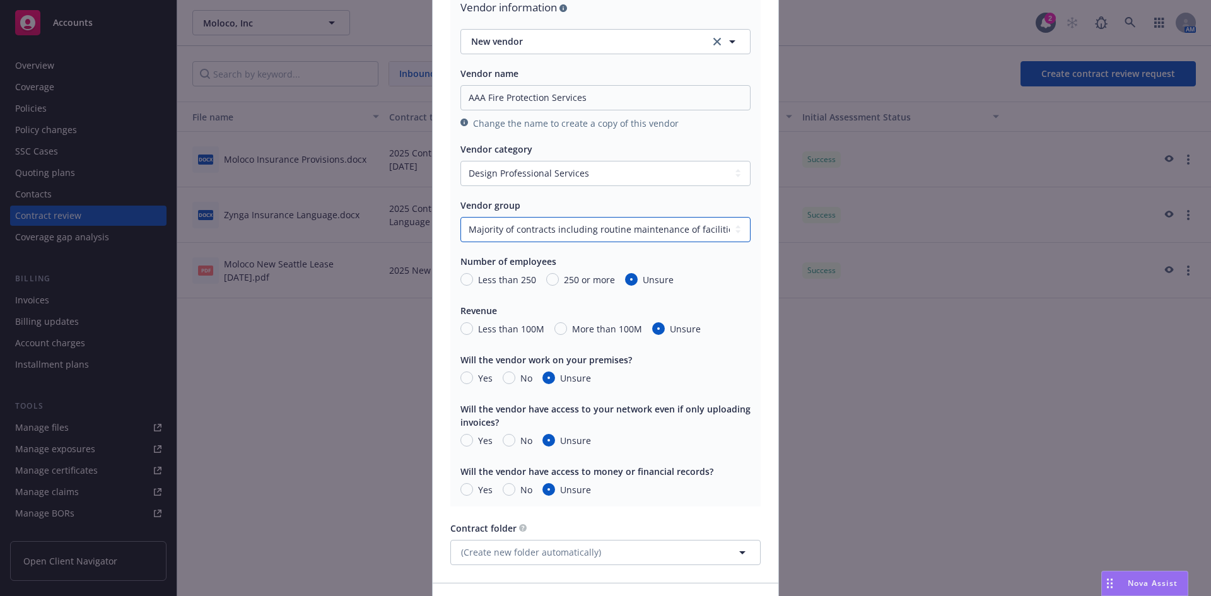
scroll to position [464, 0]
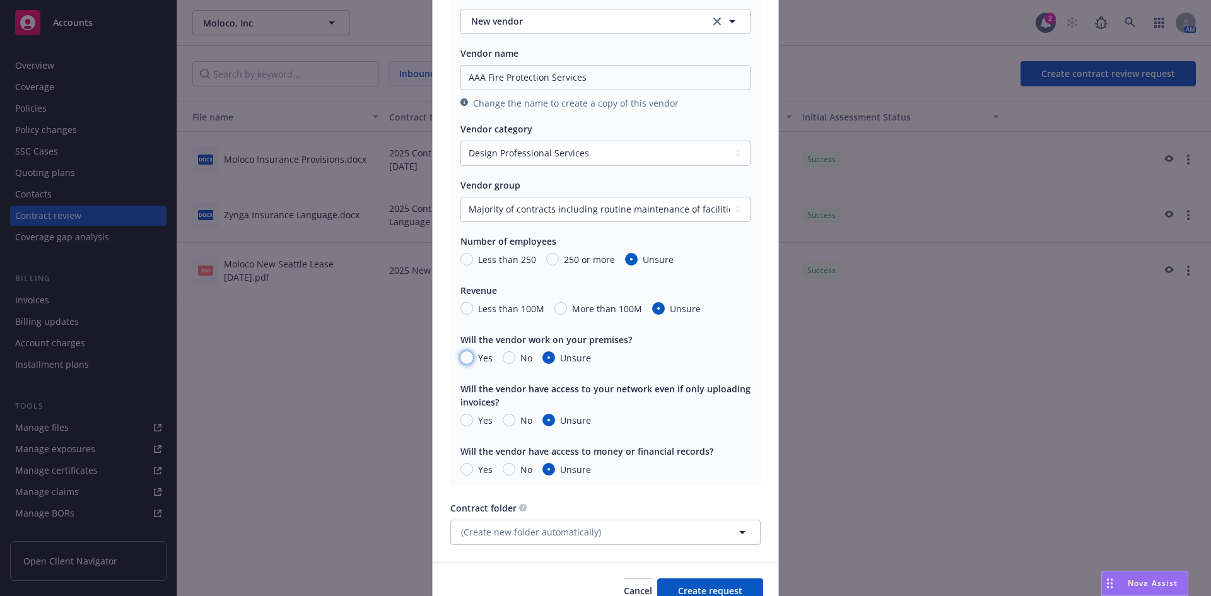
click at [464, 358] on input "Yes" at bounding box center [466, 357] width 13 height 13
radio input "true"
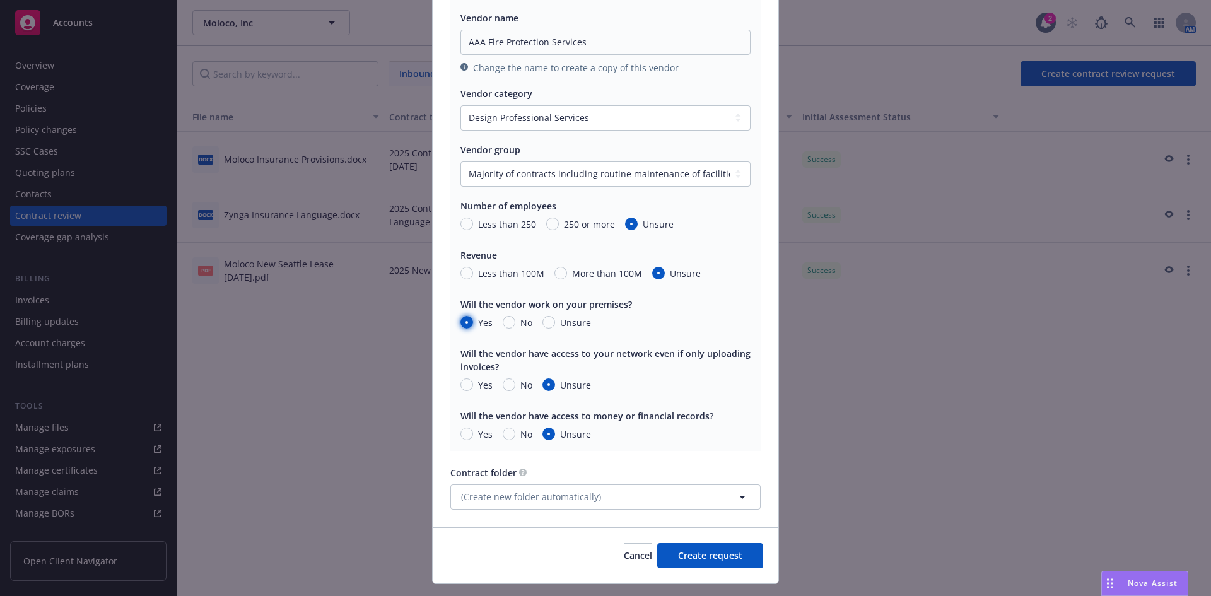
scroll to position [528, 0]
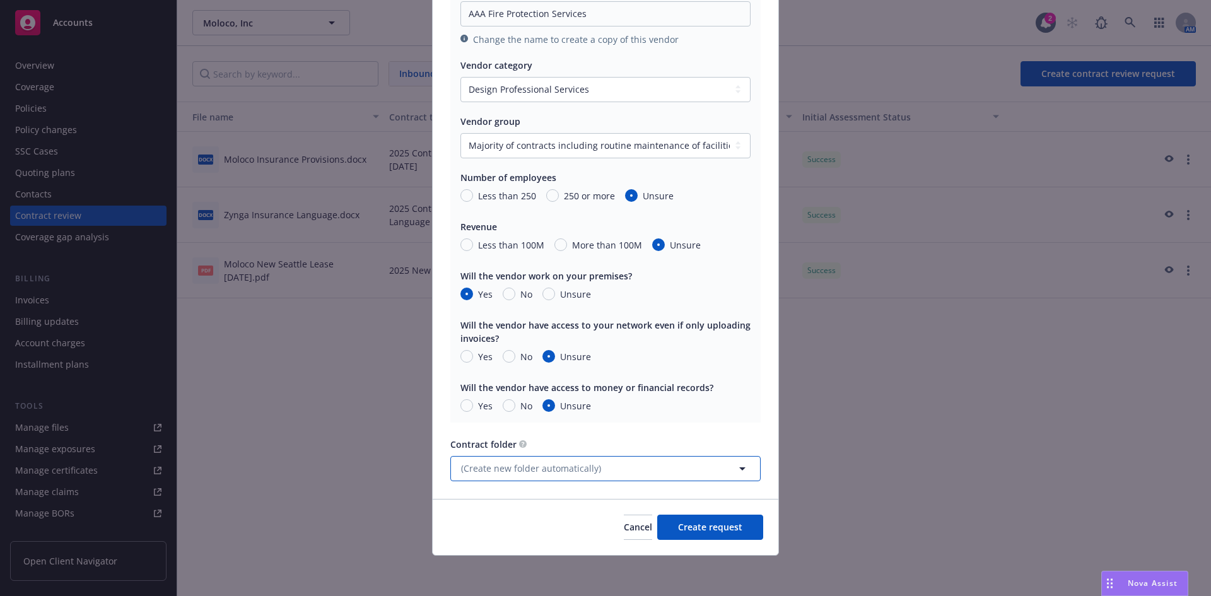
click at [652, 470] on button "(Create new folder automatically)" at bounding box center [605, 468] width 310 height 25
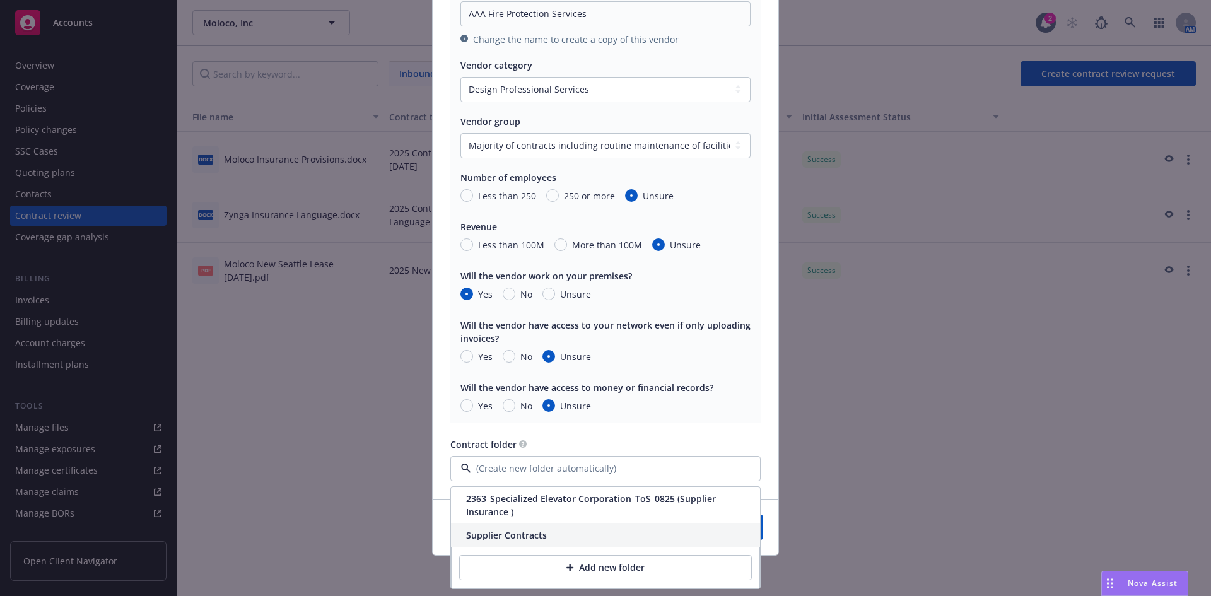
click at [609, 533] on div "Supplier Contracts" at bounding box center [605, 535] width 309 height 23
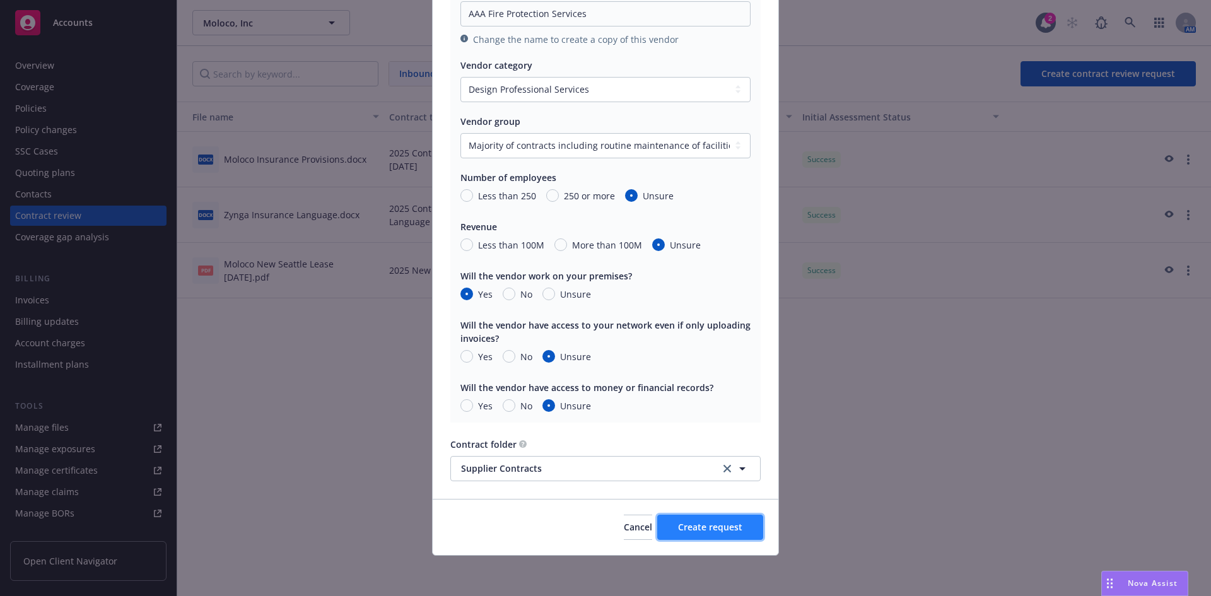
click at [692, 525] on span "Create request" at bounding box center [710, 527] width 64 height 12
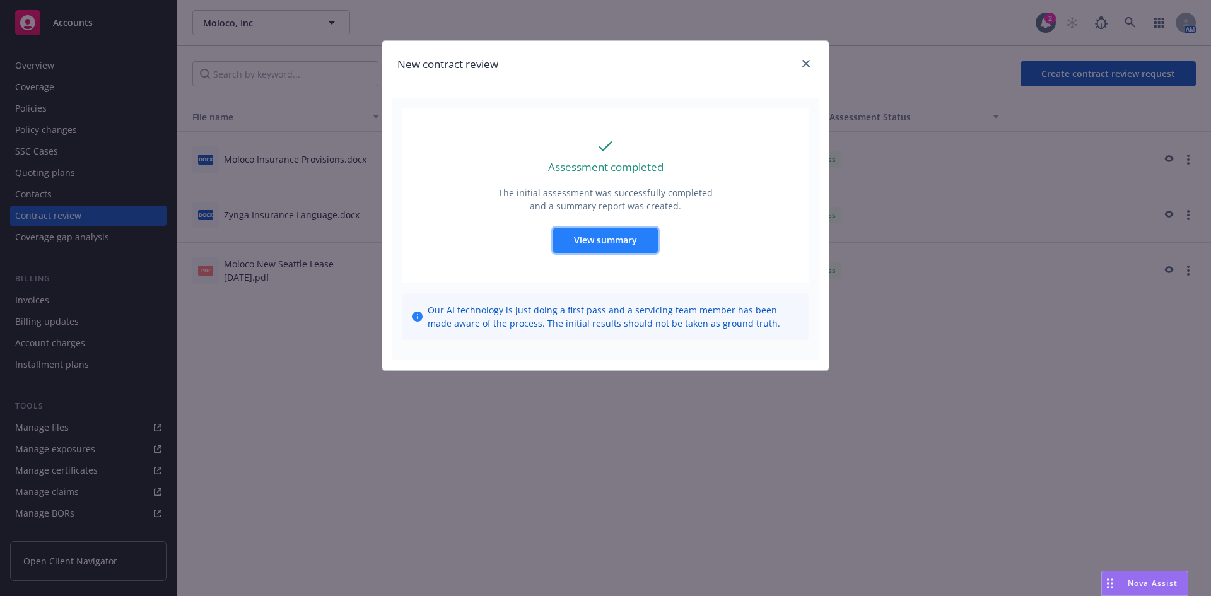
click at [631, 240] on span "View summary" at bounding box center [605, 240] width 63 height 12
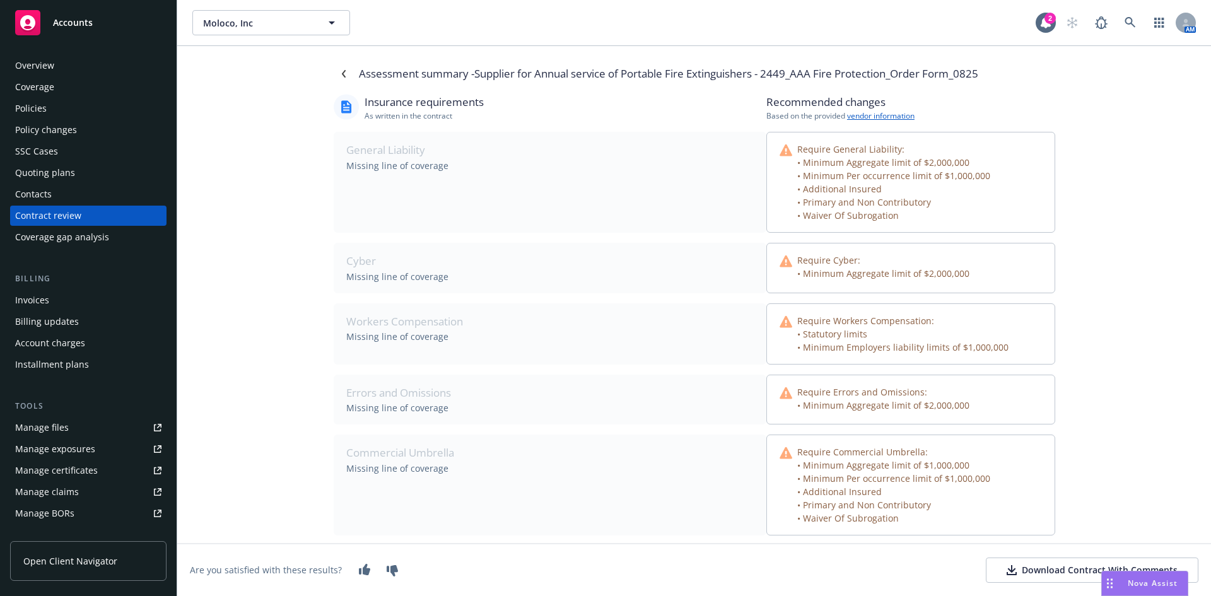
click at [1085, 277] on div "Assessment summary - Supplier for Annual service of Portable Fire Extinguishers…" at bounding box center [694, 321] width 1034 height 550
click at [1058, 566] on div "Download Contract With Comments" at bounding box center [1092, 570] width 171 height 13
click at [237, 252] on div "Assessment summary - Supplier for Annual service of Portable Fire Extinguishers…" at bounding box center [694, 321] width 1034 height 550
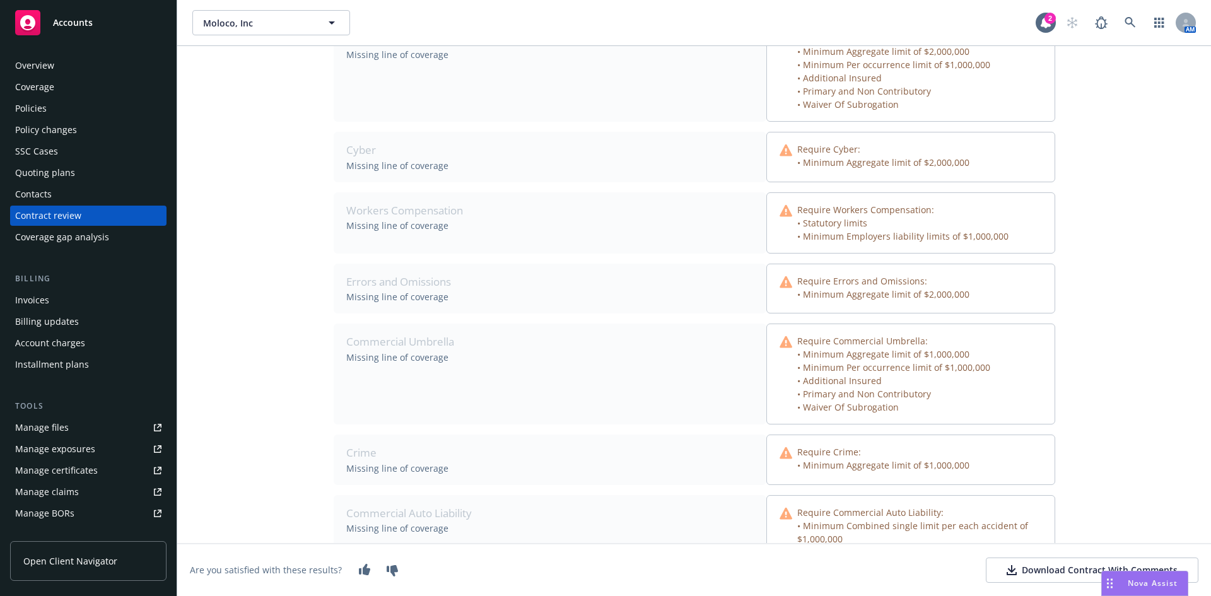
scroll to position [158, 0]
